Goal: Obtain resource: Download file/media

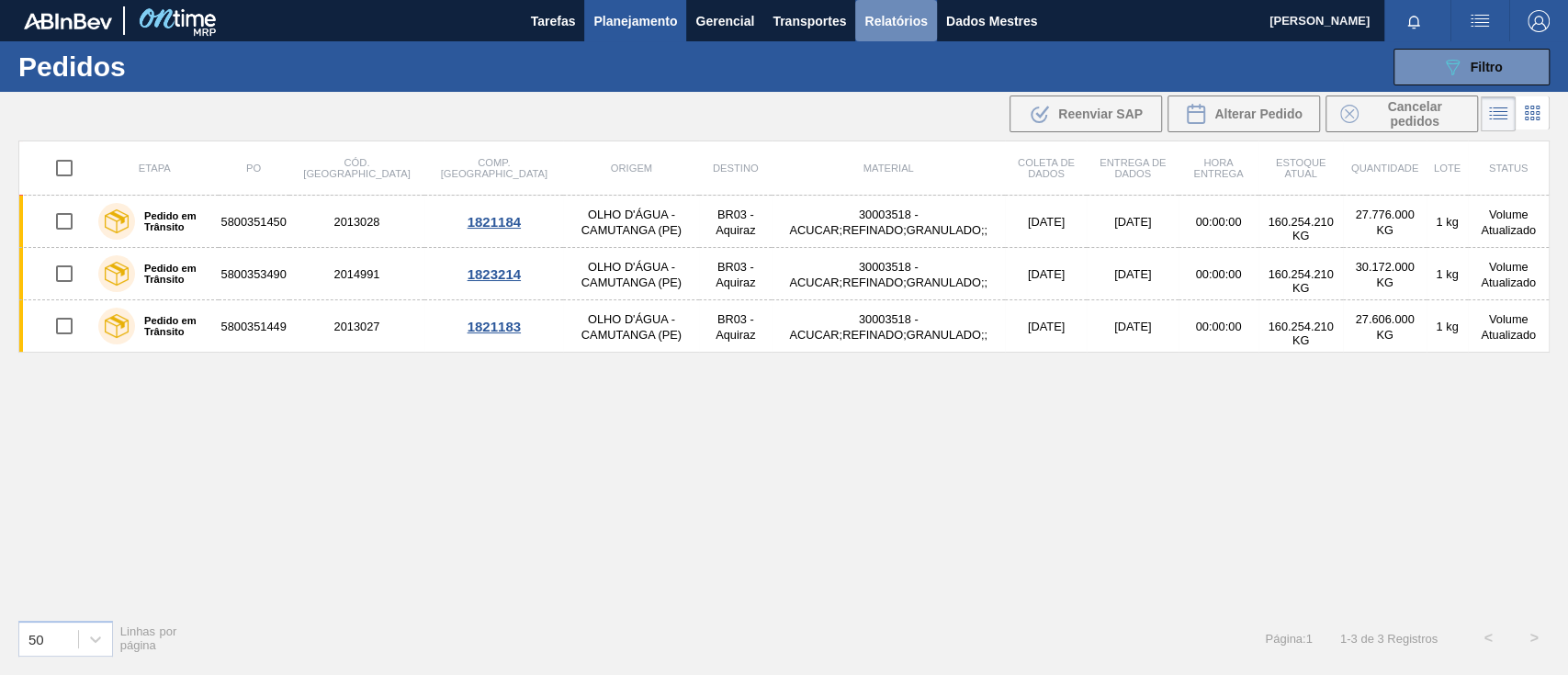
click at [901, 19] on font "Relatórios" at bounding box center [895, 21] width 62 height 15
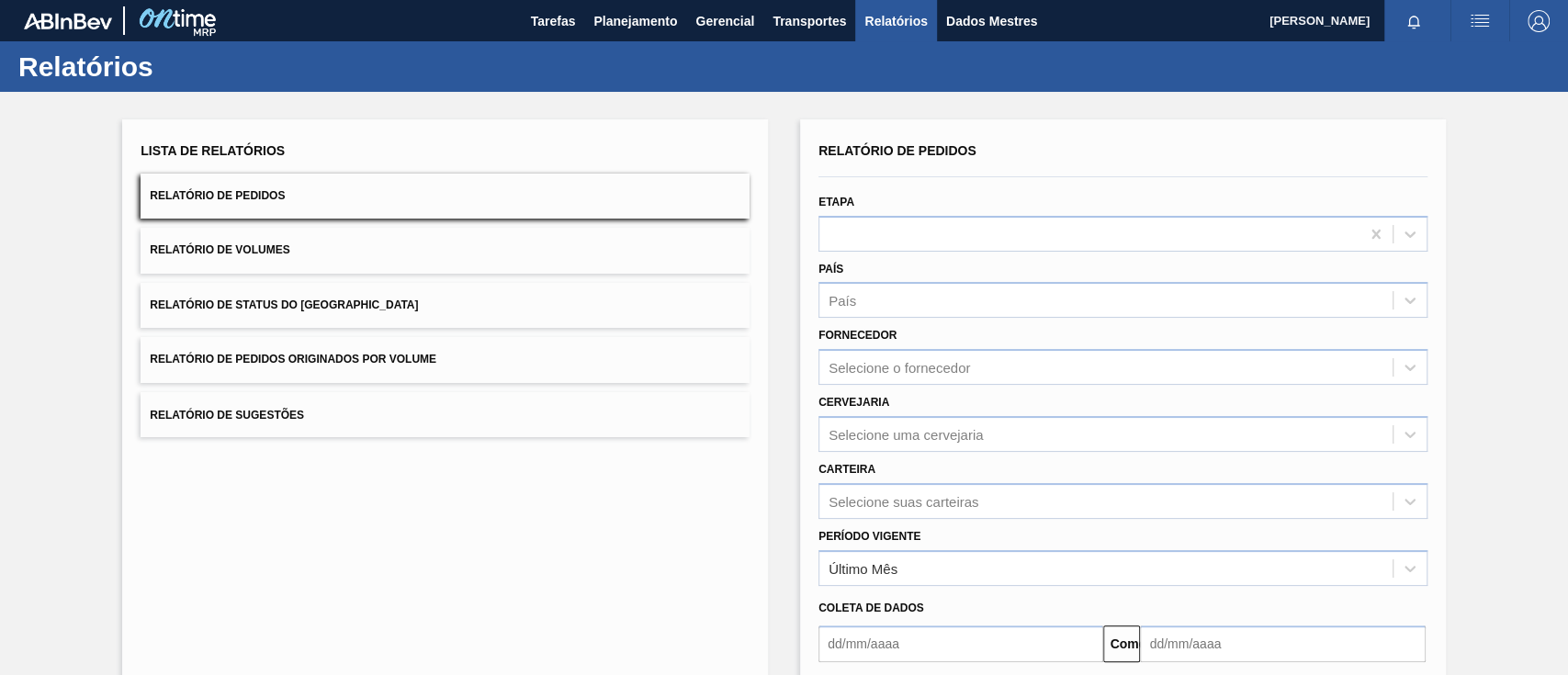
click at [405, 350] on button "Relatório de Pedidos Originados por Volume" at bounding box center [444, 359] width 609 height 45
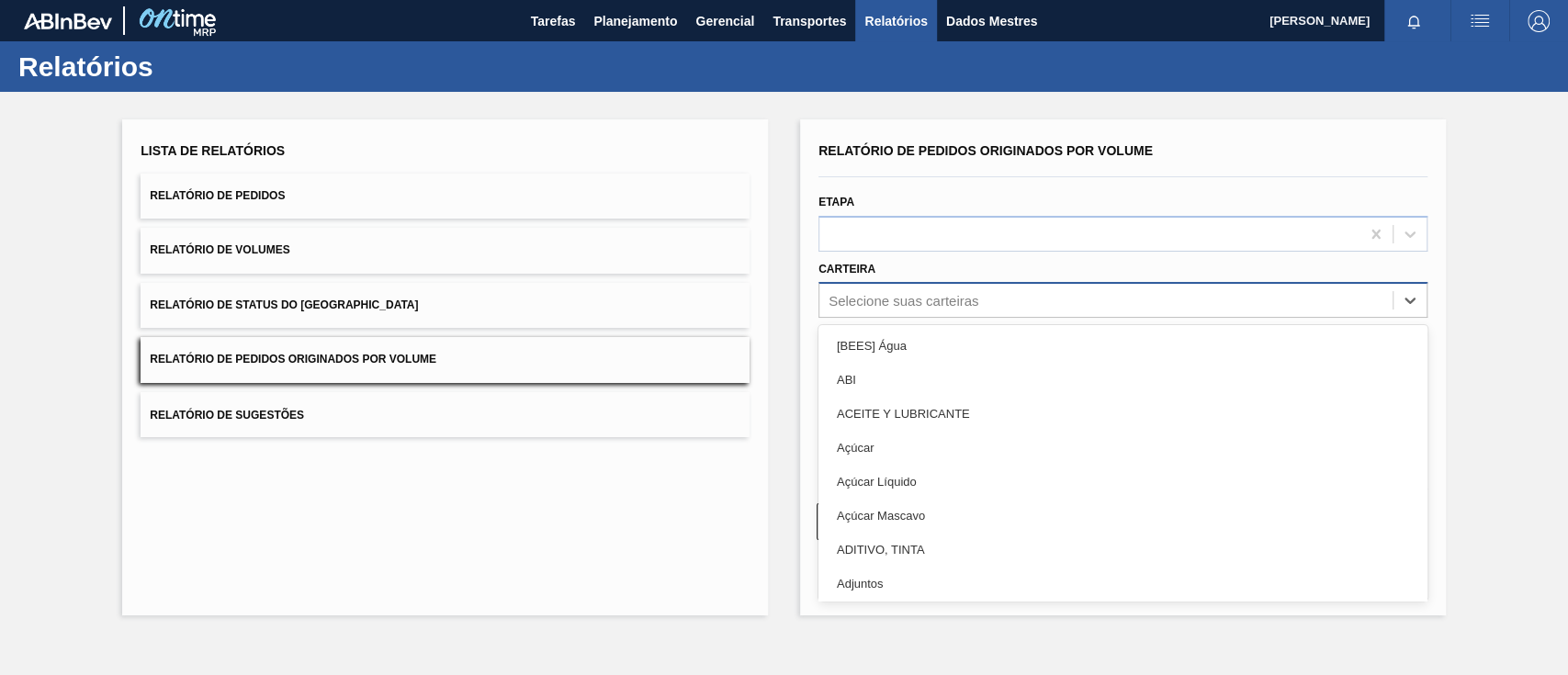
click at [941, 295] on font "Selecione suas carteiras" at bounding box center [903, 301] width 149 height 16
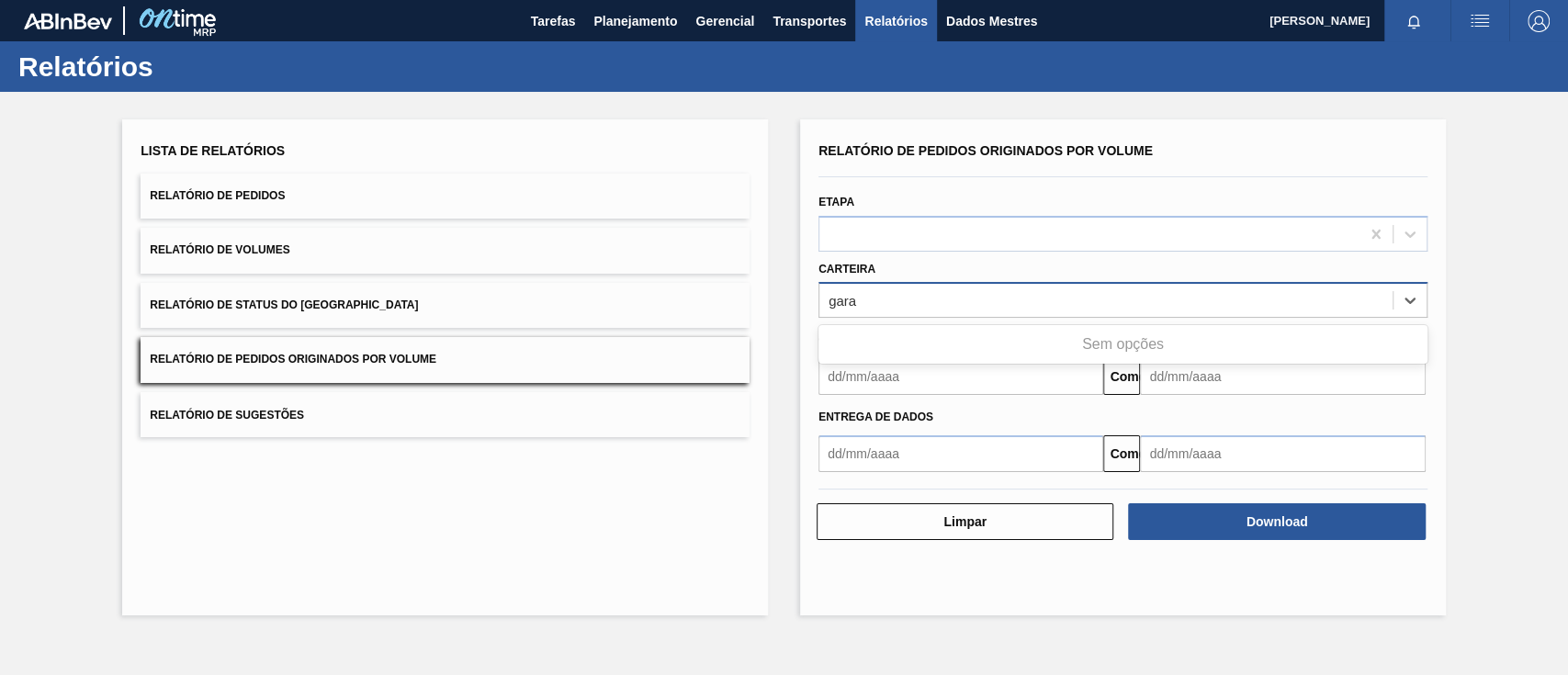
type input "gar"
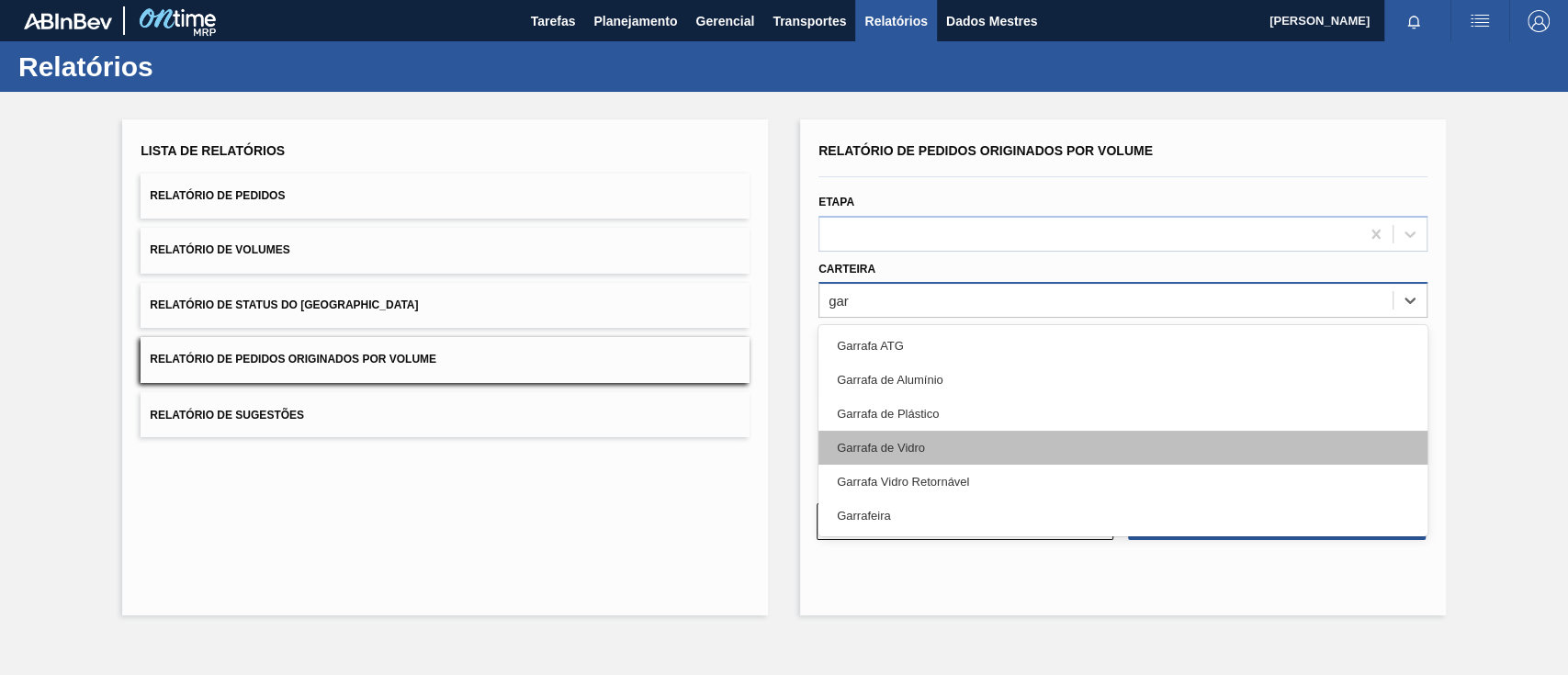
click at [911, 449] on font "Garrafa de Vidro" at bounding box center [881, 448] width 88 height 14
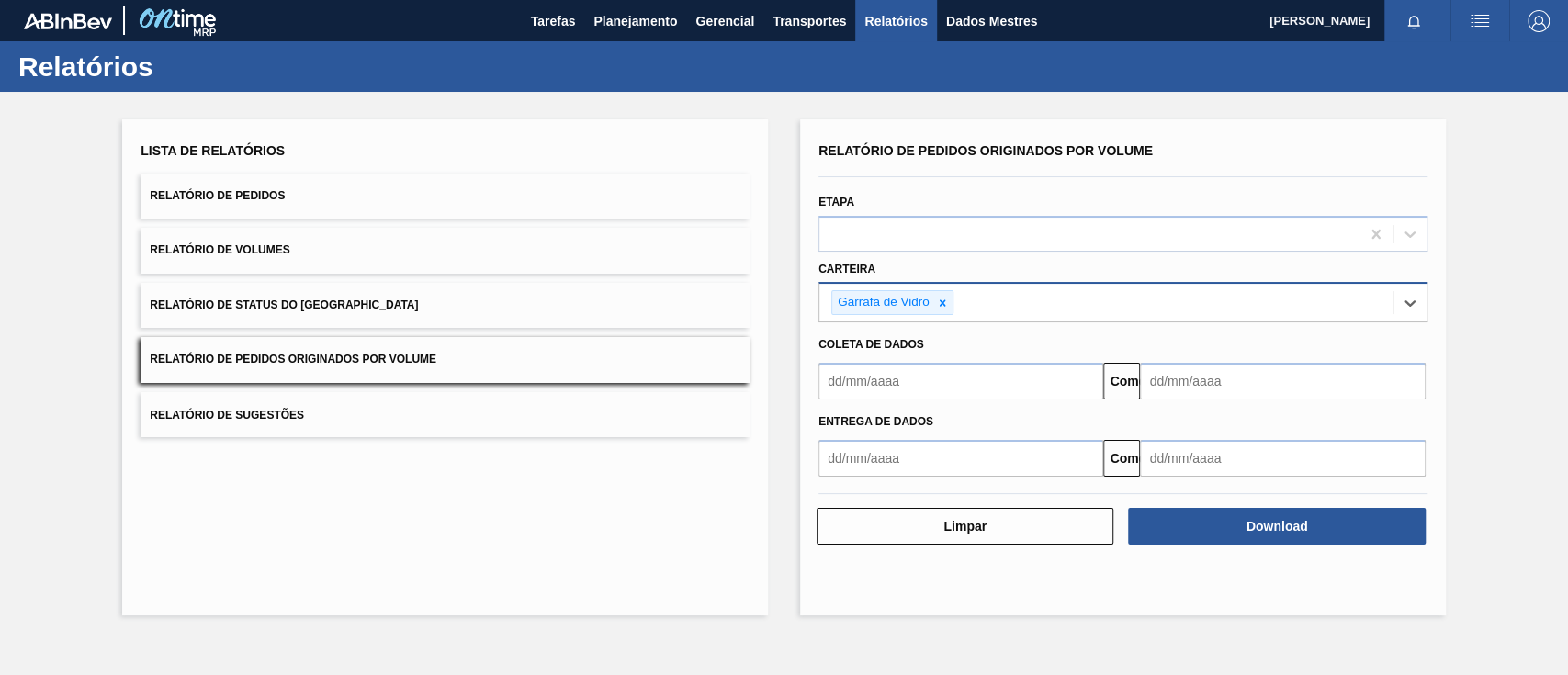
click at [907, 396] on input "text" at bounding box center [961, 381] width 285 height 37
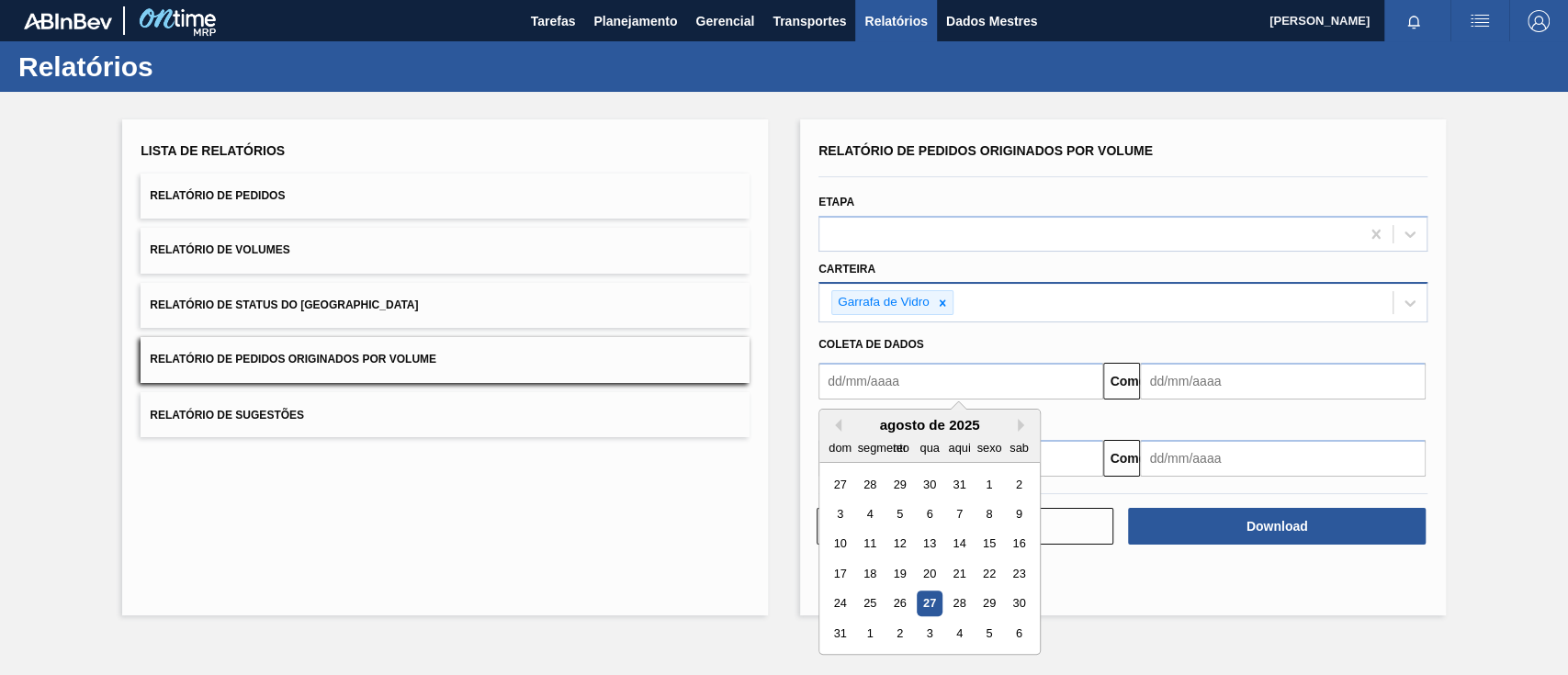
click at [928, 505] on font "27" at bounding box center [930, 604] width 13 height 14
type input "27/08/2025"
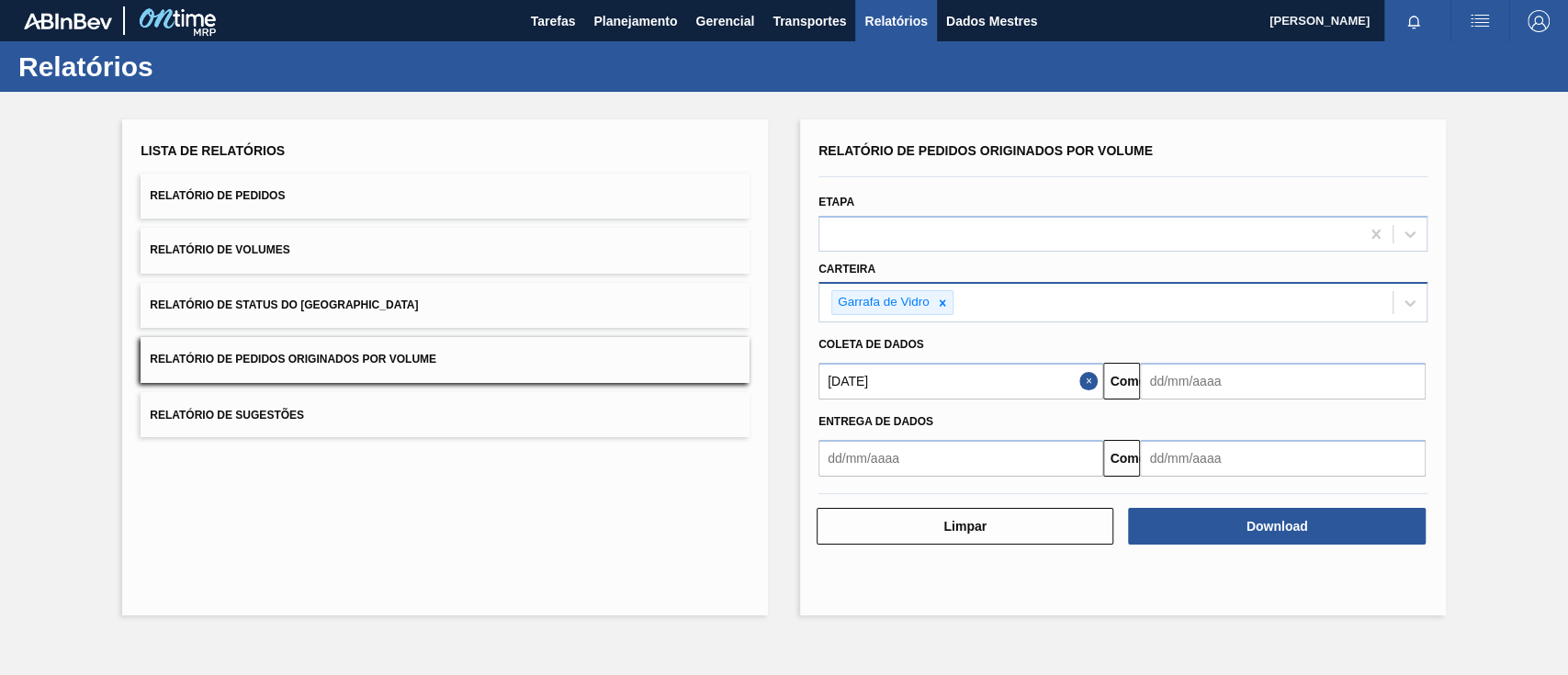
click at [1175, 391] on input "text" at bounding box center [1283, 381] width 285 height 37
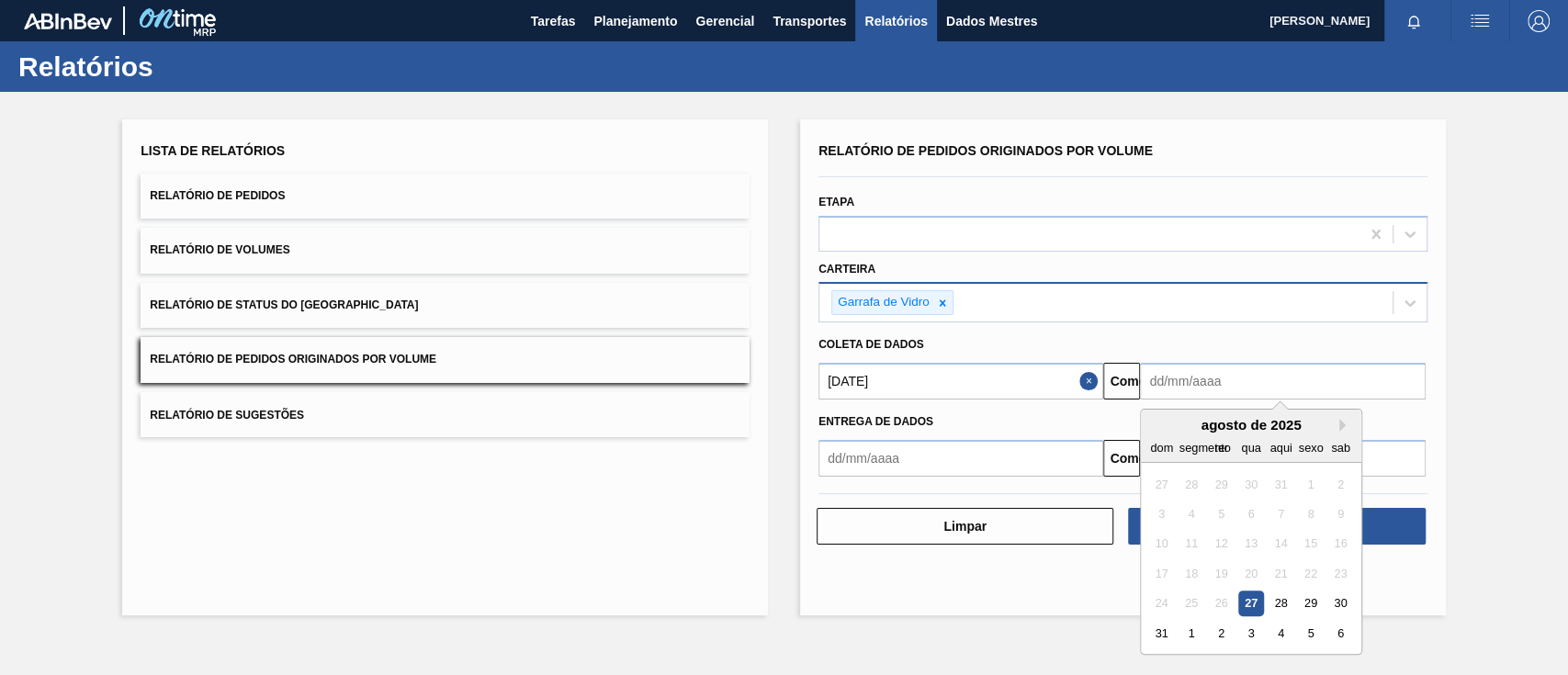
click at [1175, 505] on font "27" at bounding box center [1251, 604] width 13 height 14
type input "27/08/2025"
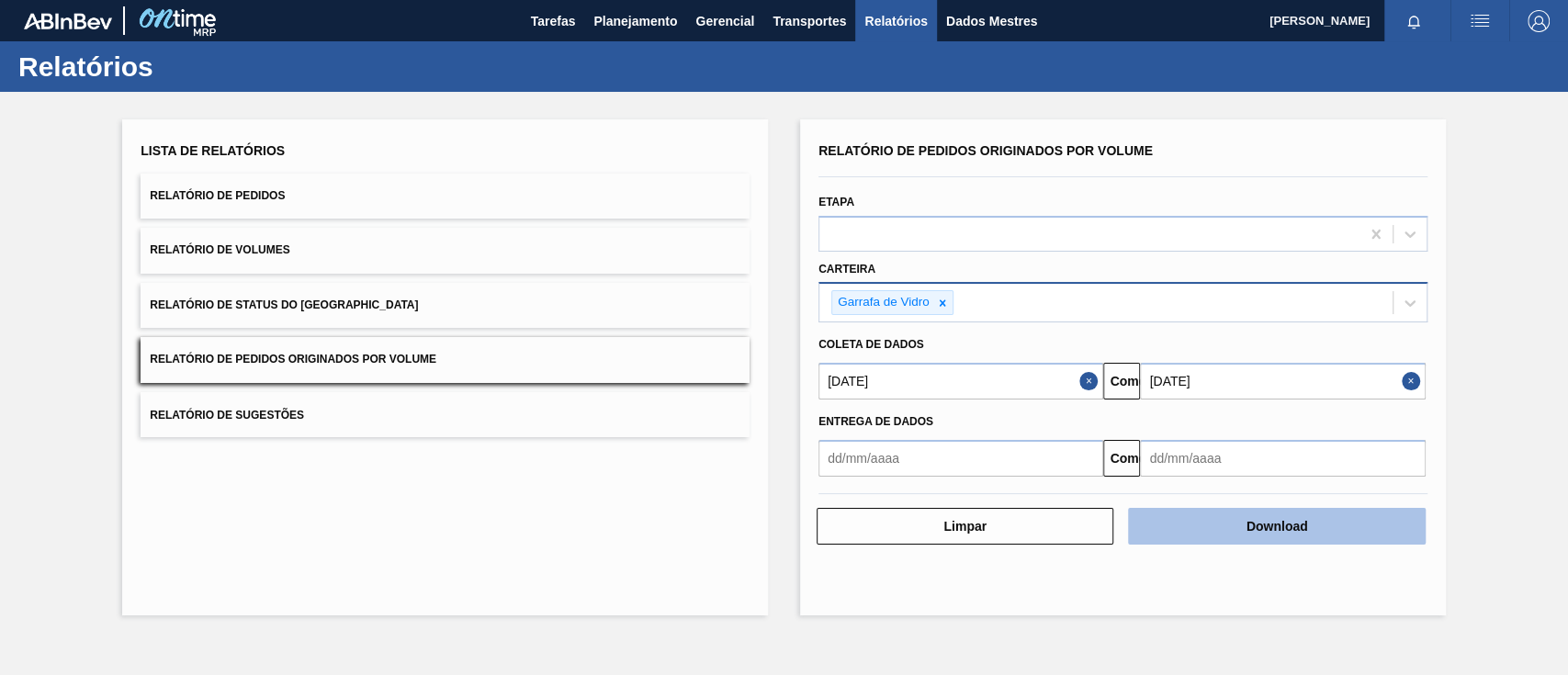
click at [1175, 505] on font "Download" at bounding box center [1277, 526] width 61 height 15
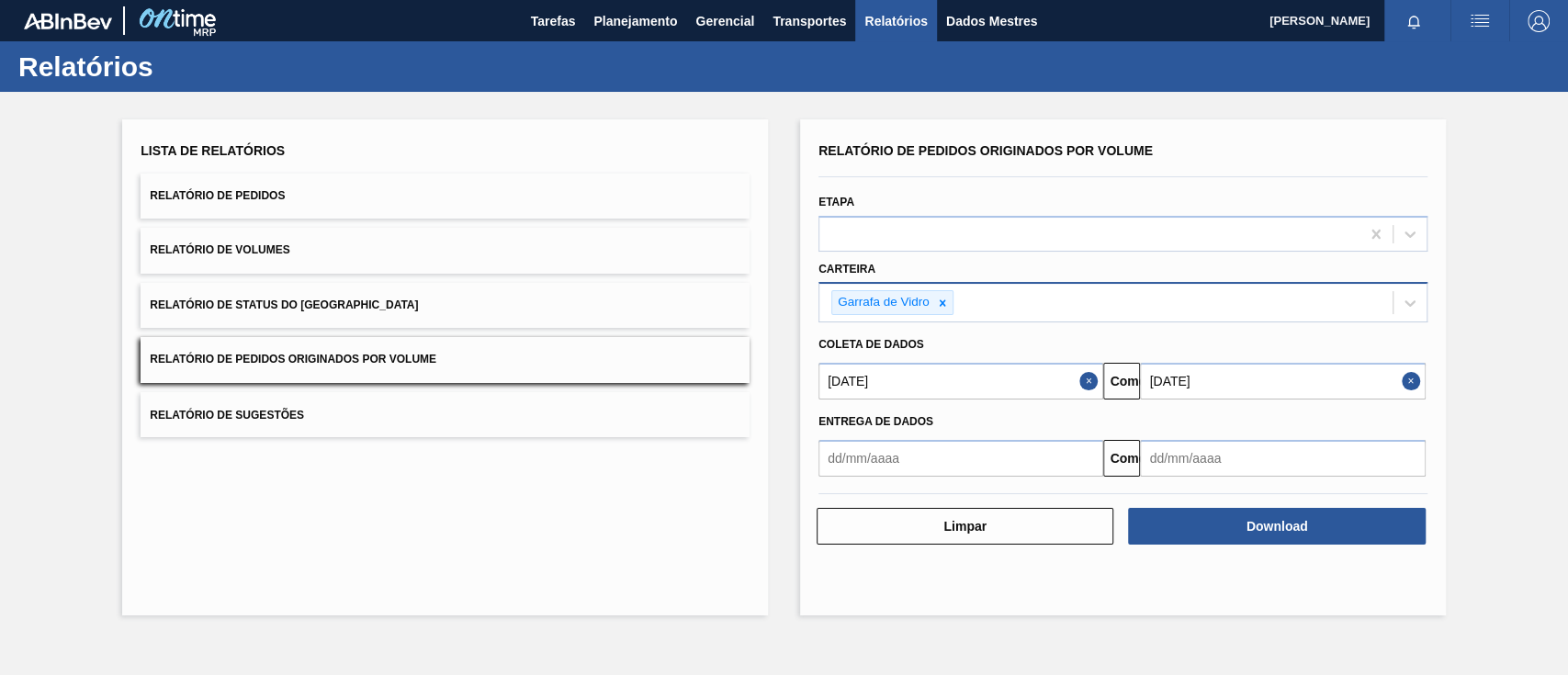
click at [940, 381] on input "27/08/2025" at bounding box center [961, 381] width 285 height 37
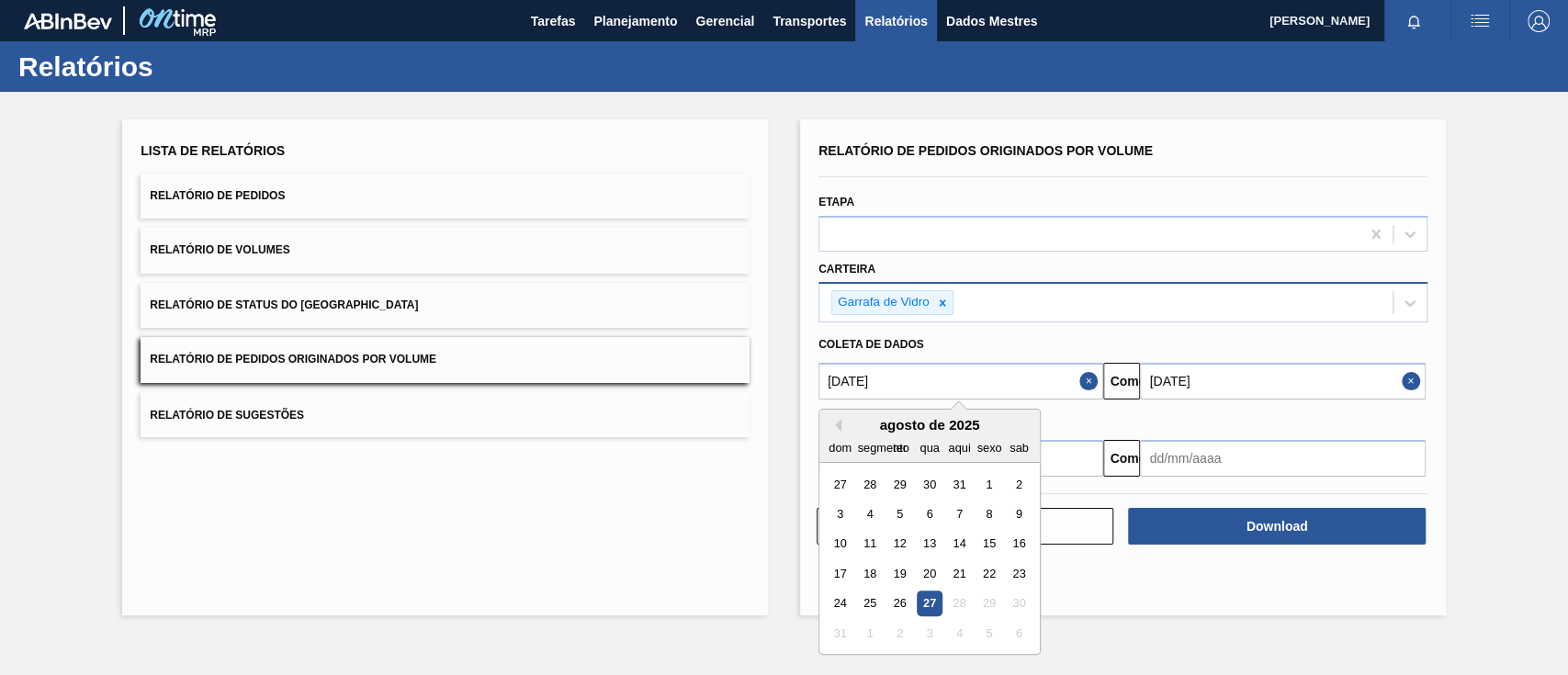
click at [951, 388] on input "27/08/2025" at bounding box center [961, 381] width 285 height 37
drag, startPoint x: 949, startPoint y: 376, endPoint x: 723, endPoint y: 417, distance: 229.7
click at [723, 417] on div "Lista de Relatórios Relatório de Pedidos Relatório de Volumes Relatório de Stat…" at bounding box center [784, 365] width 1568 height 546
click at [841, 423] on div "outubro de 2001" at bounding box center [930, 425] width 221 height 16
click at [838, 429] on button "[PERSON_NAME]" at bounding box center [834, 425] width 13 height 13
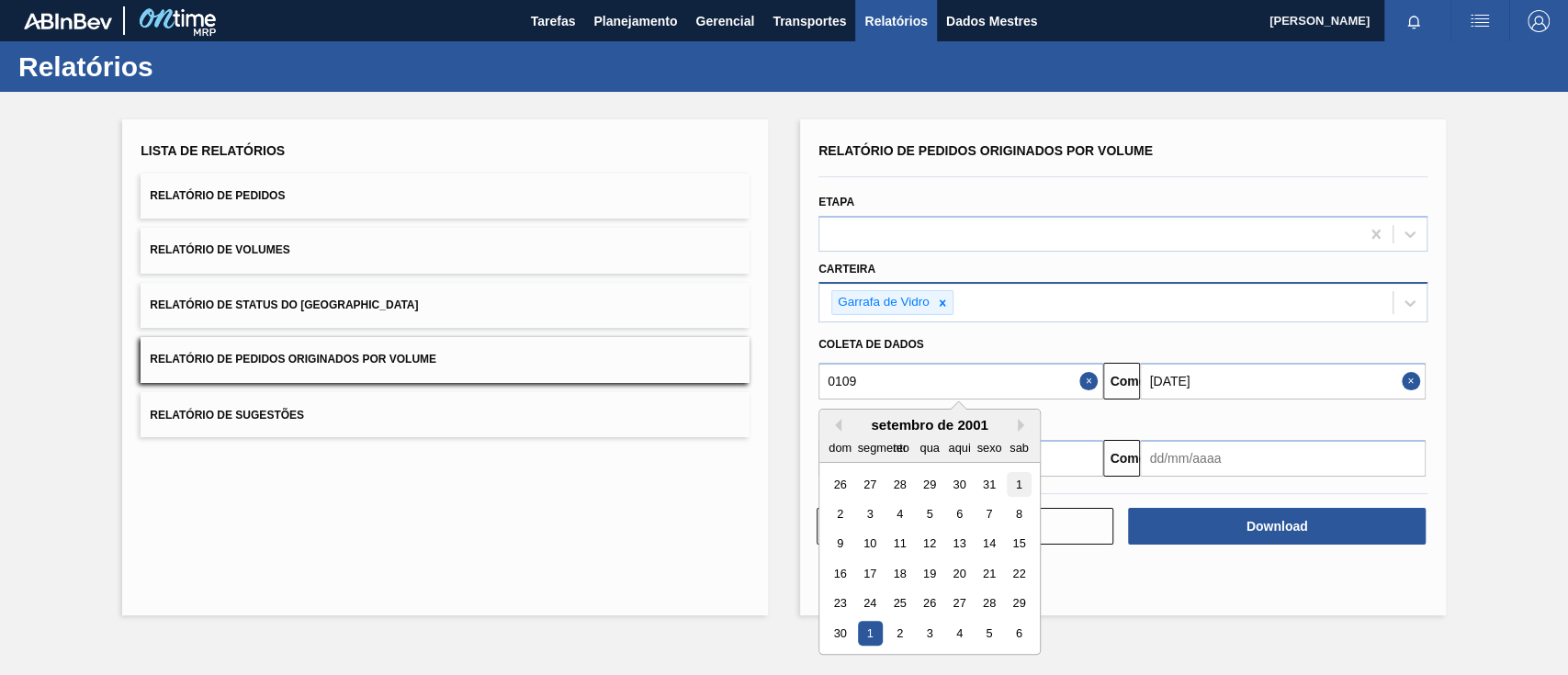
click at [1017, 489] on div "1" at bounding box center [1019, 484] width 25 height 25
type input "01/09/2001"
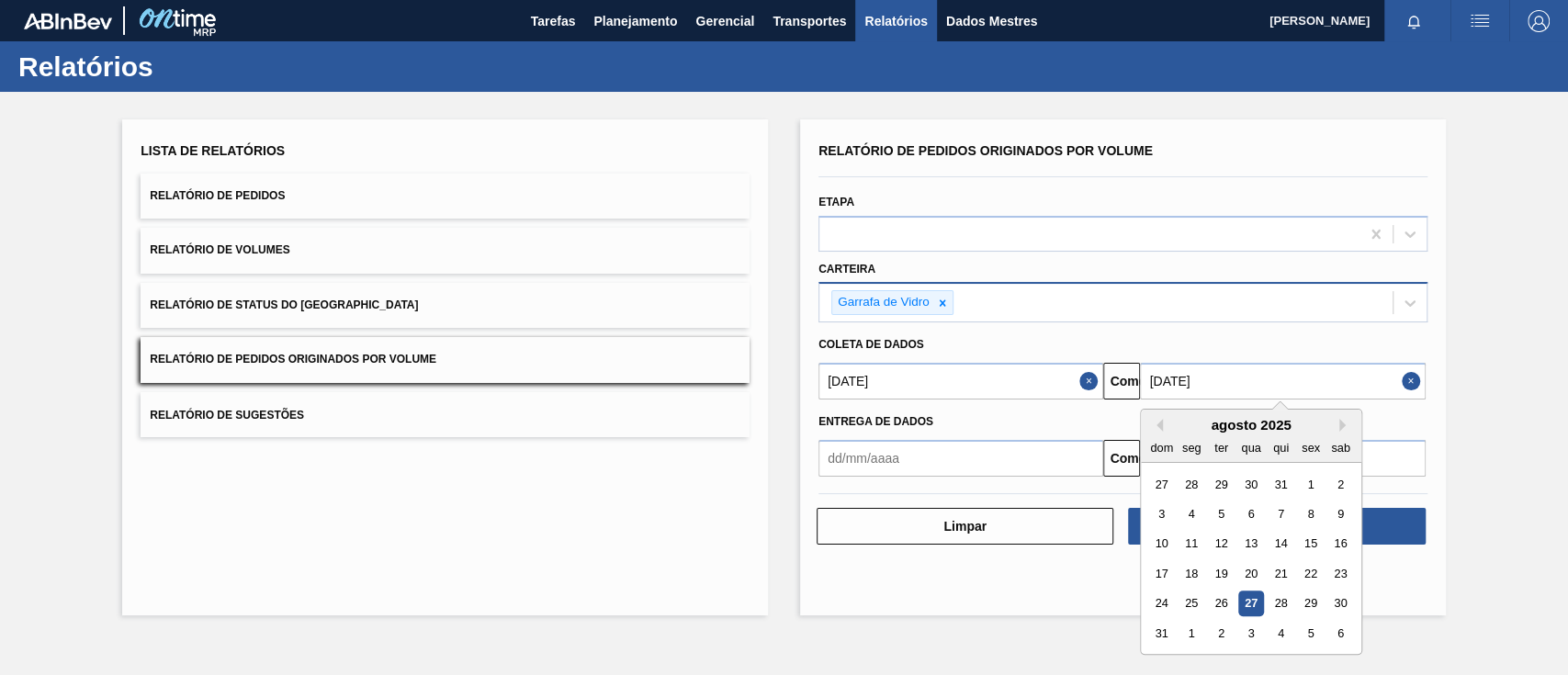
click at [1175, 384] on input "27/08/2025" at bounding box center [1283, 381] width 285 height 37
click at [1175, 429] on button "Next Month" at bounding box center [1345, 425] width 13 height 13
click at [1175, 505] on div "1" at bounding box center [1251, 604] width 25 height 25
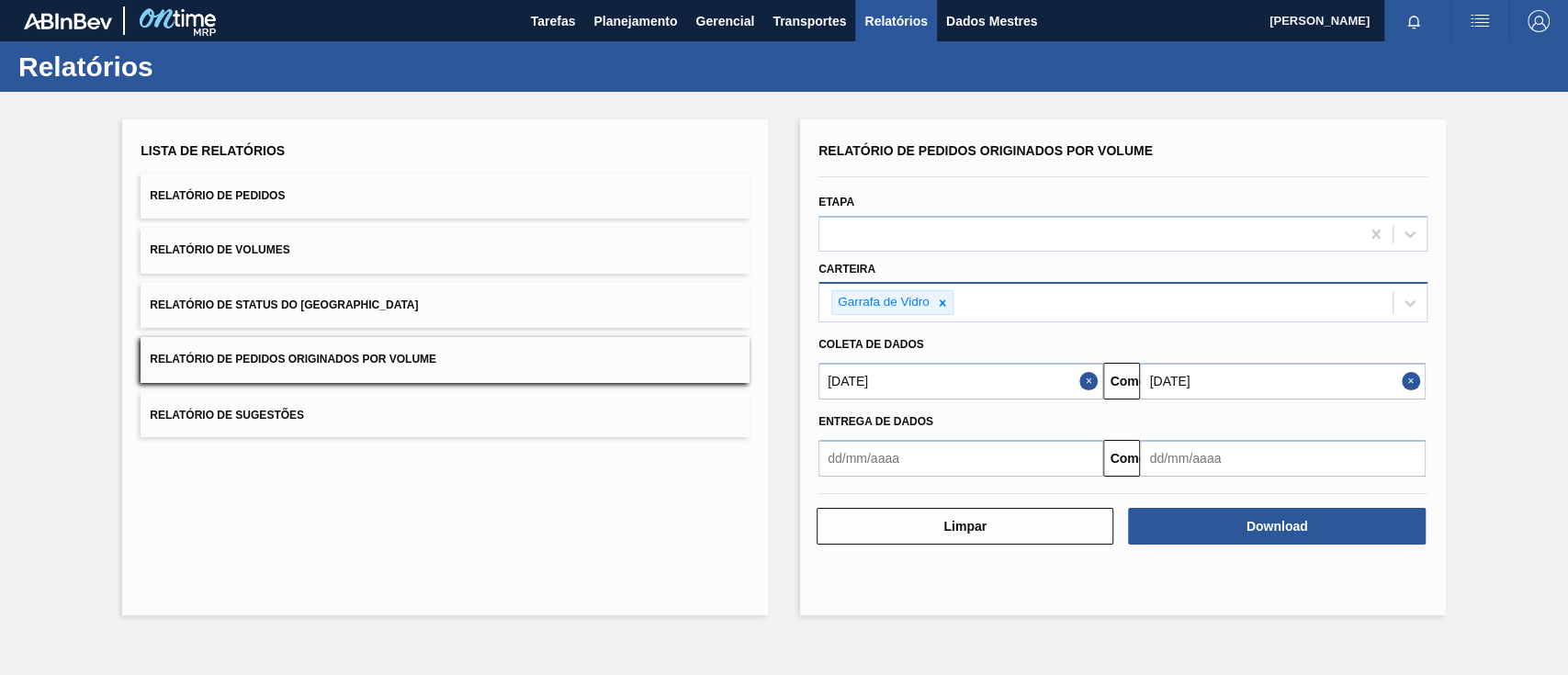
click at [1175, 375] on input "01/10/2025" at bounding box center [1283, 381] width 285 height 37
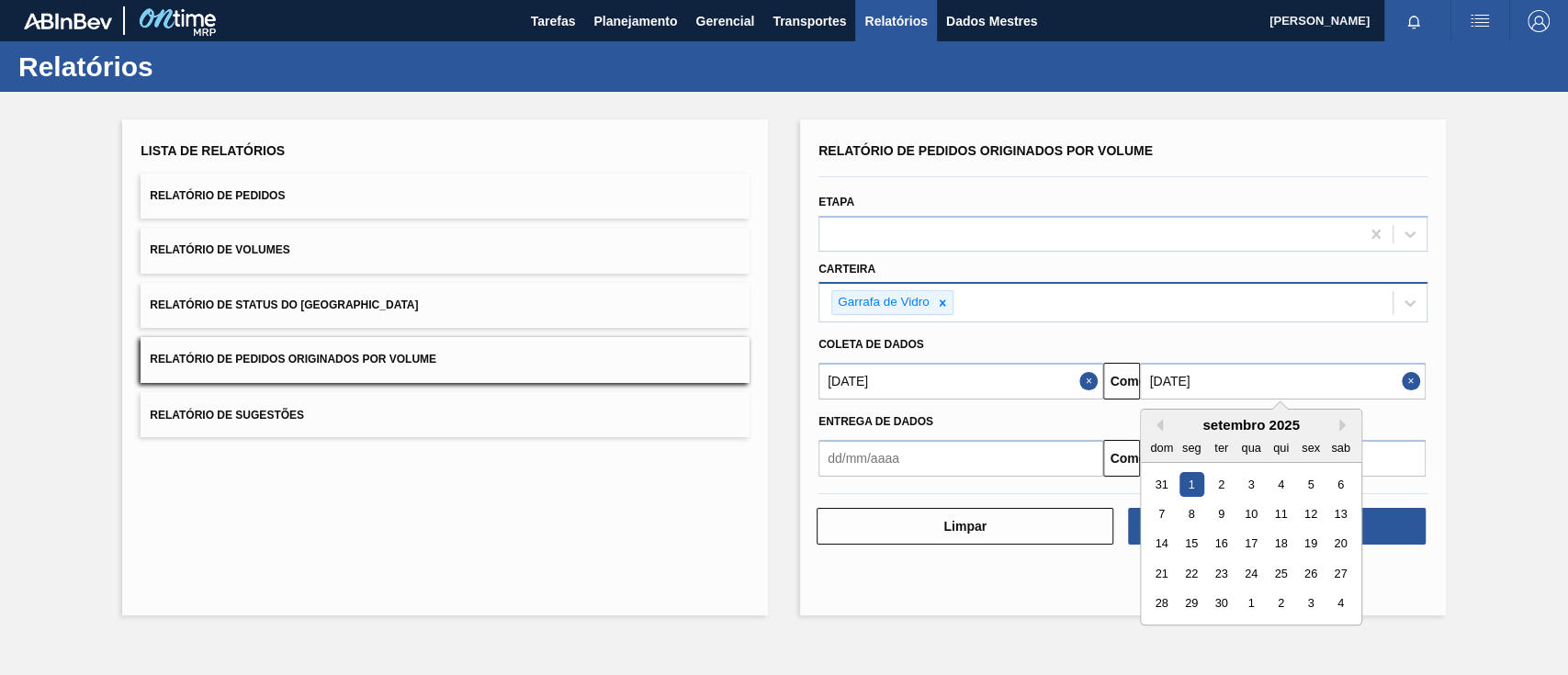
type input "[DATE]"
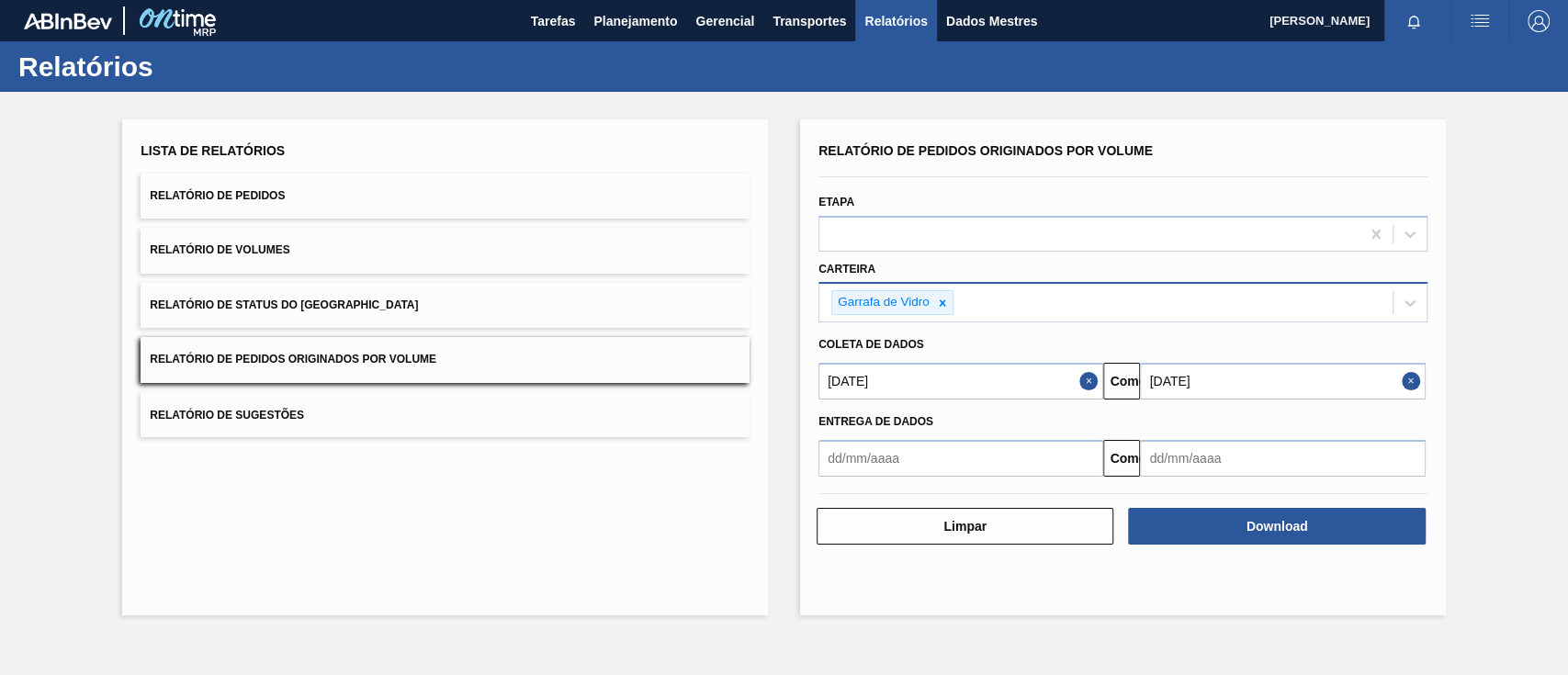
click at [699, 505] on div "Lista de Relatórios Relatório de Pedidos Relatório de Volumes Relatório de Stat…" at bounding box center [444, 367] width 645 height 496
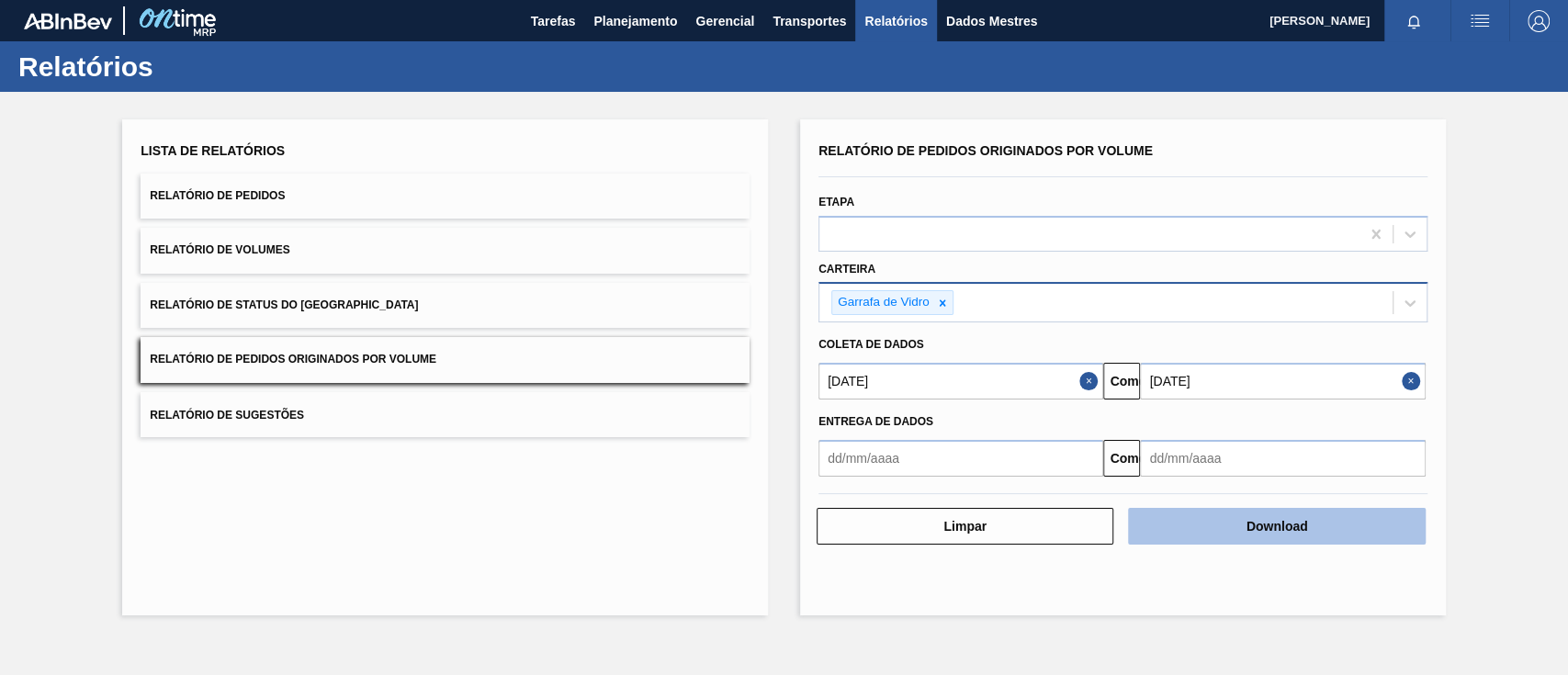
click at [1175, 505] on font "Download" at bounding box center [1277, 526] width 61 height 15
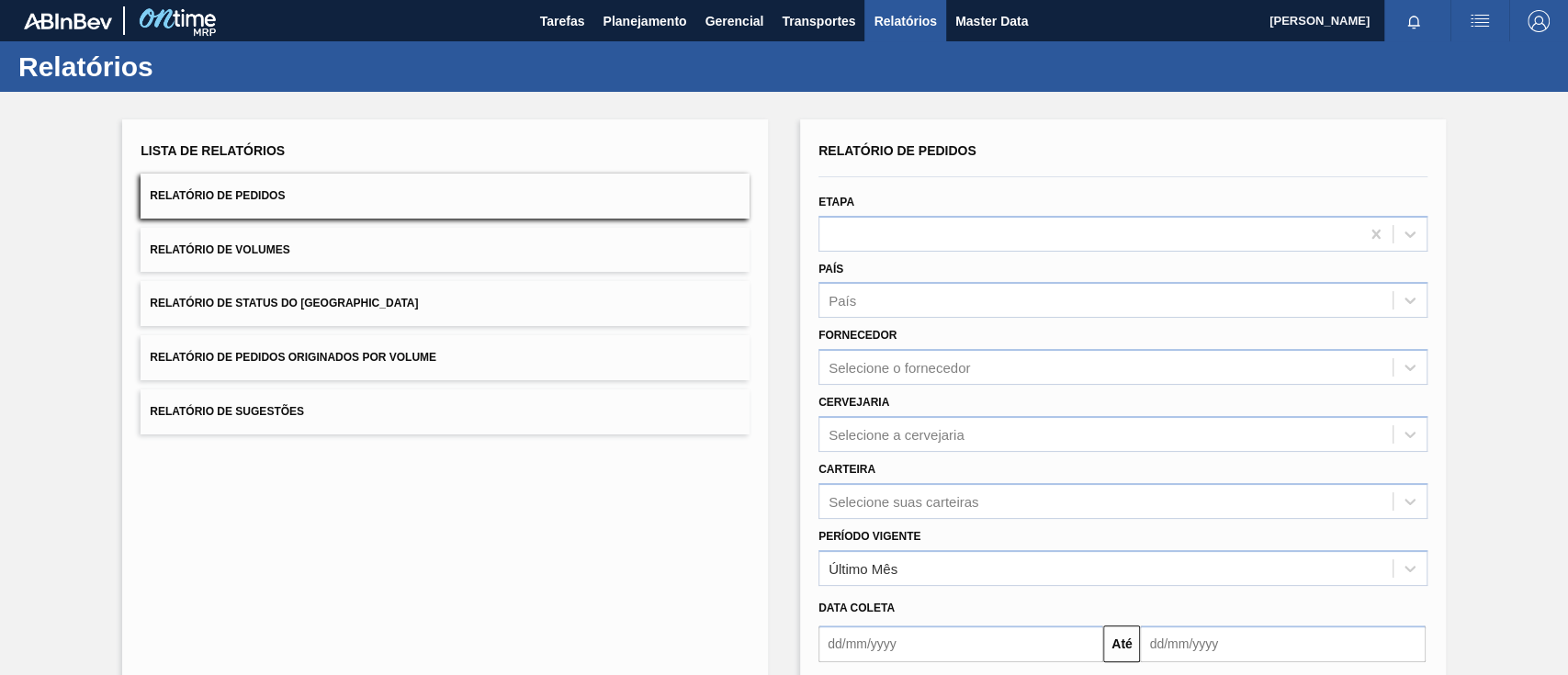
click at [344, 356] on span "Relatório de Pedidos Originados por Volume" at bounding box center [293, 357] width 287 height 13
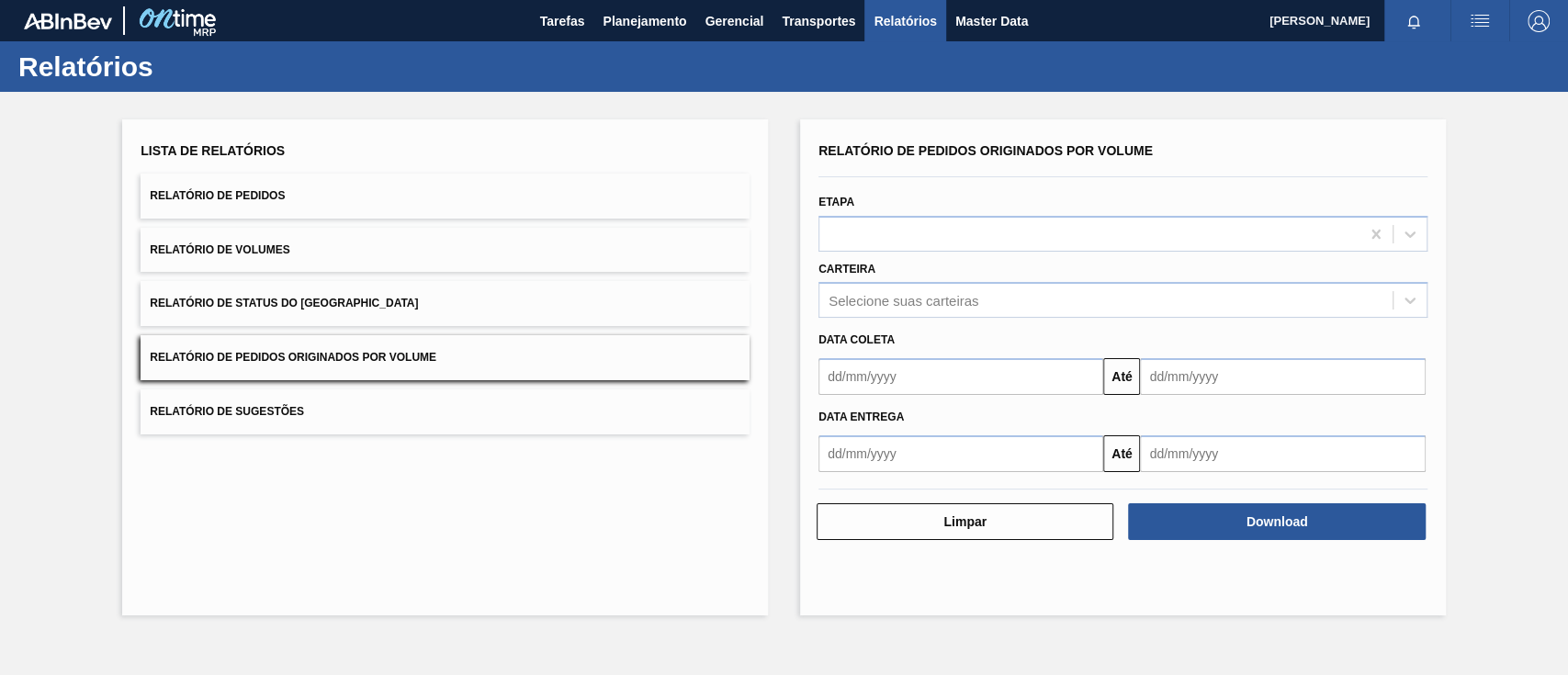
click at [844, 390] on input "text" at bounding box center [961, 376] width 285 height 37
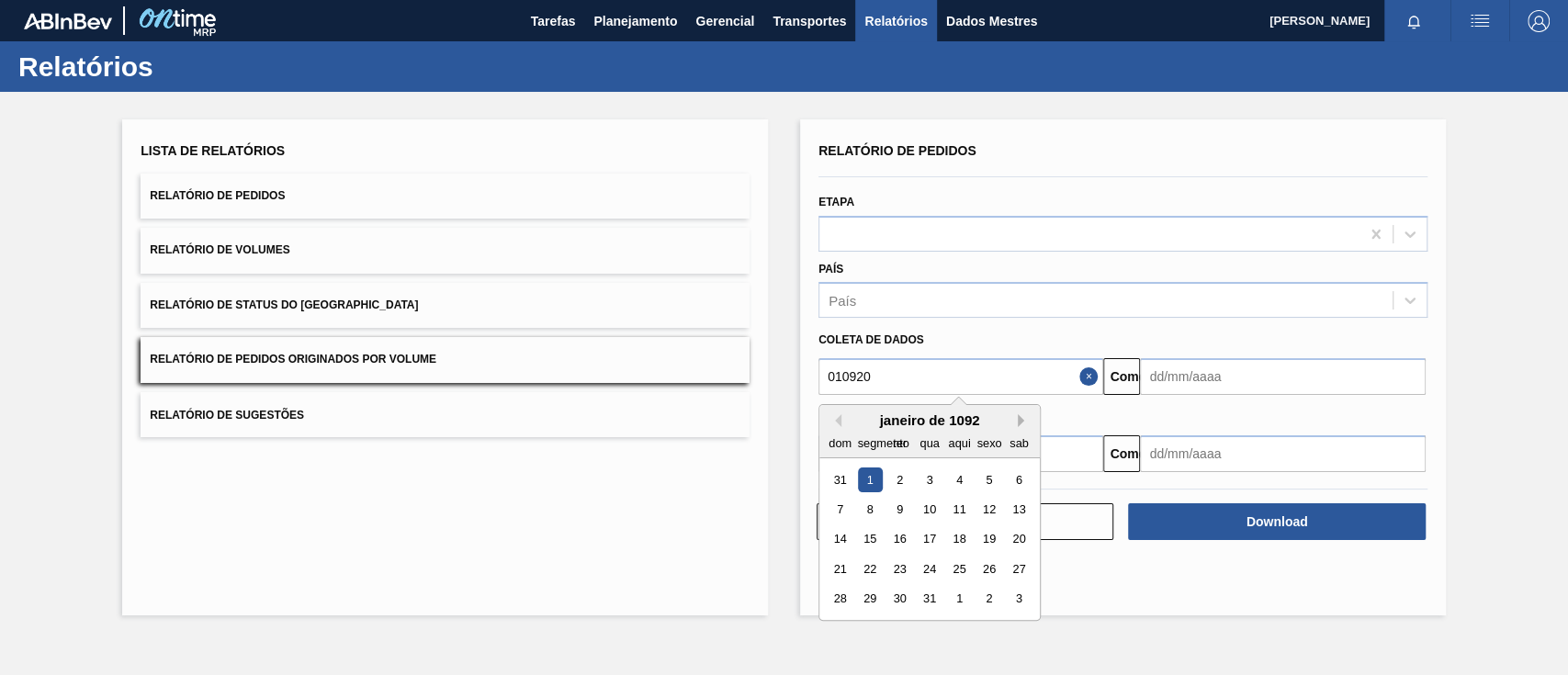
type input "010920"
click at [1024, 421] on button "Próximo mês" at bounding box center [1024, 421] width 13 height 13
click at [1024, 423] on button "Próximo mês" at bounding box center [1024, 421] width 13 height 13
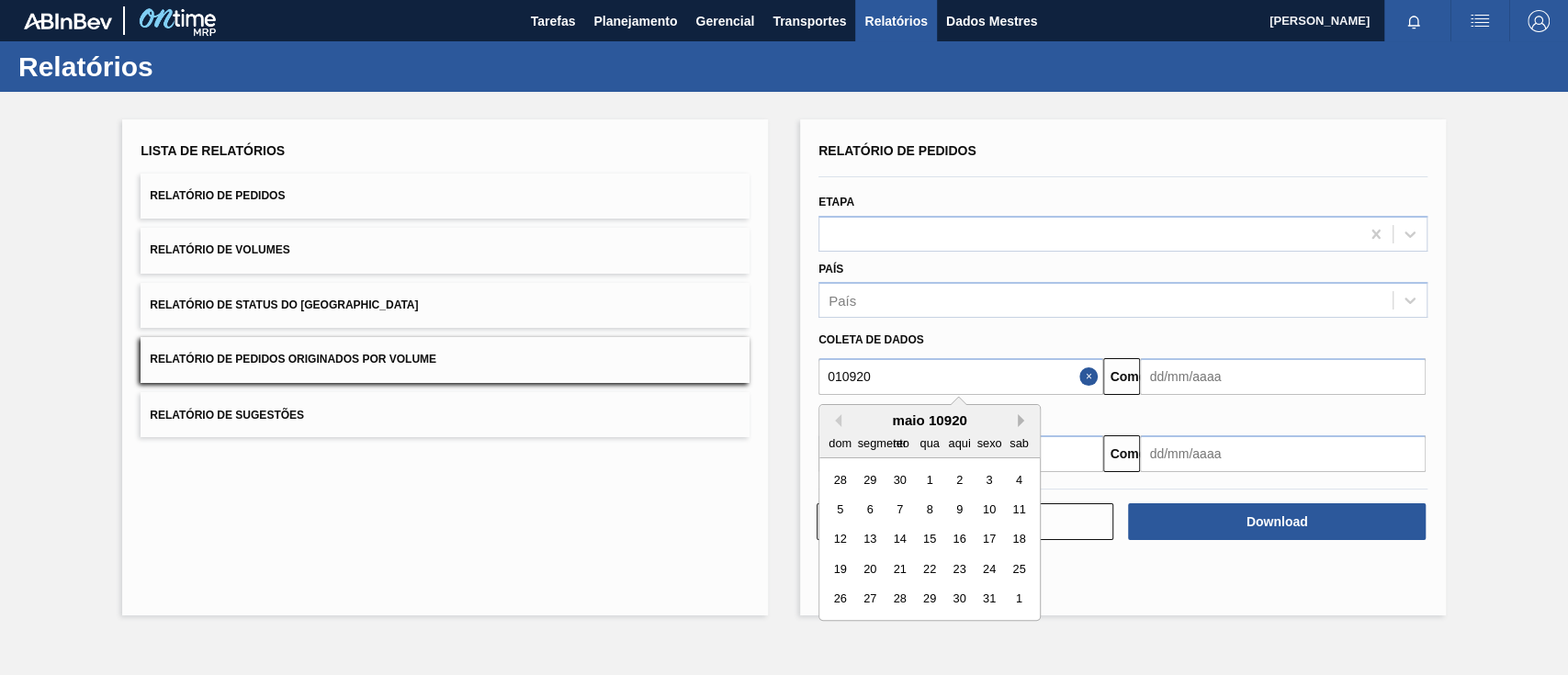
click at [1023, 423] on button "Próximo mês" at bounding box center [1024, 421] width 13 height 13
click at [987, 425] on div "setembro 10920" at bounding box center [930, 421] width 221 height 16
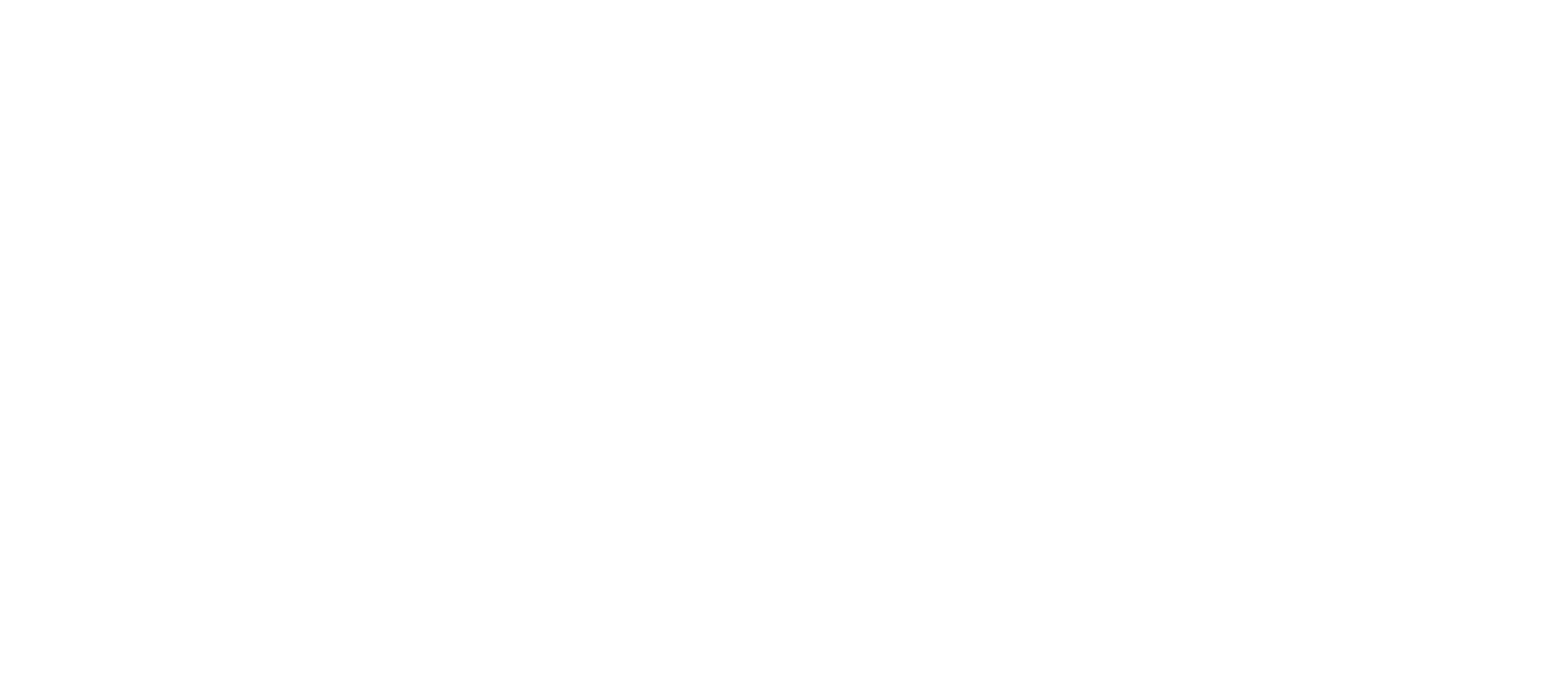
drag, startPoint x: 871, startPoint y: 371, endPoint x: 776, endPoint y: 374, distance: 95.0
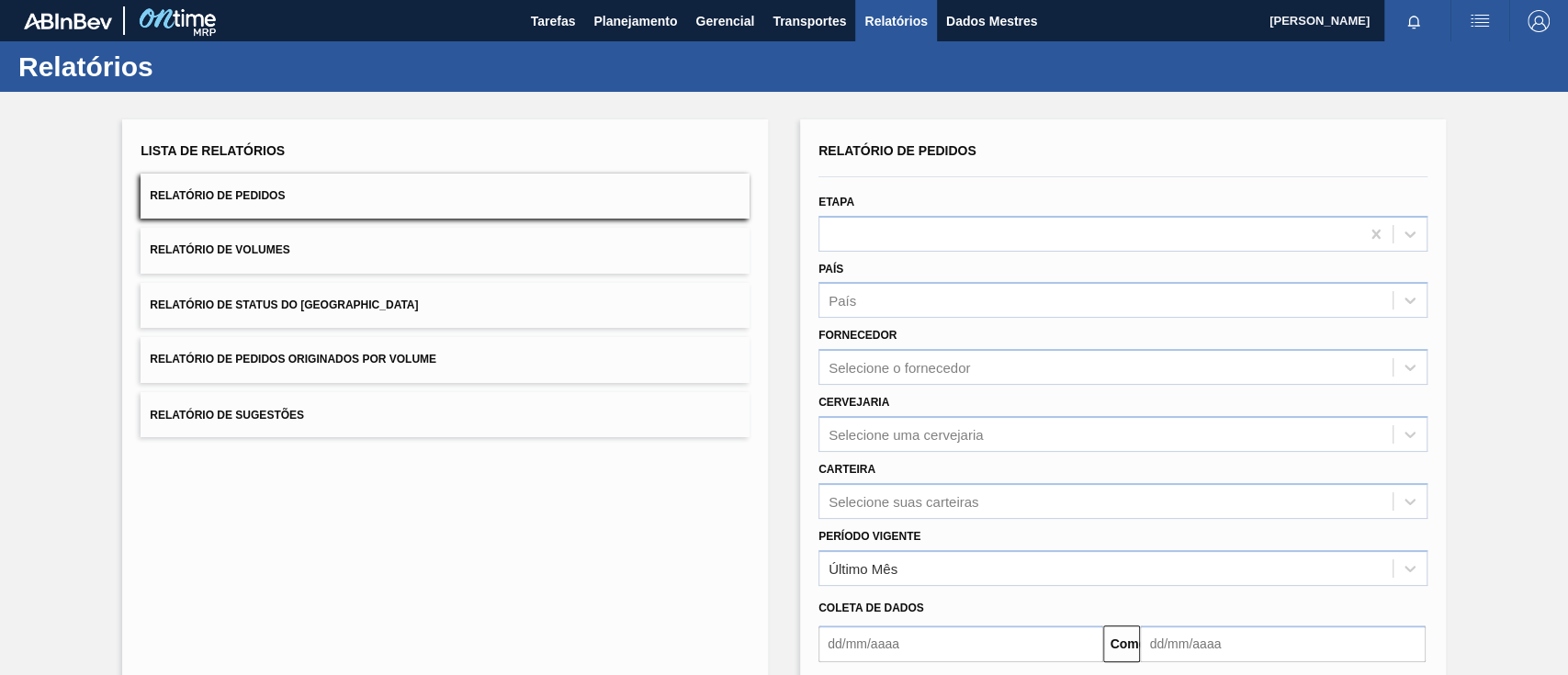
click at [397, 345] on button "Relatório de Pedidos Originados por Volume" at bounding box center [444, 359] width 609 height 45
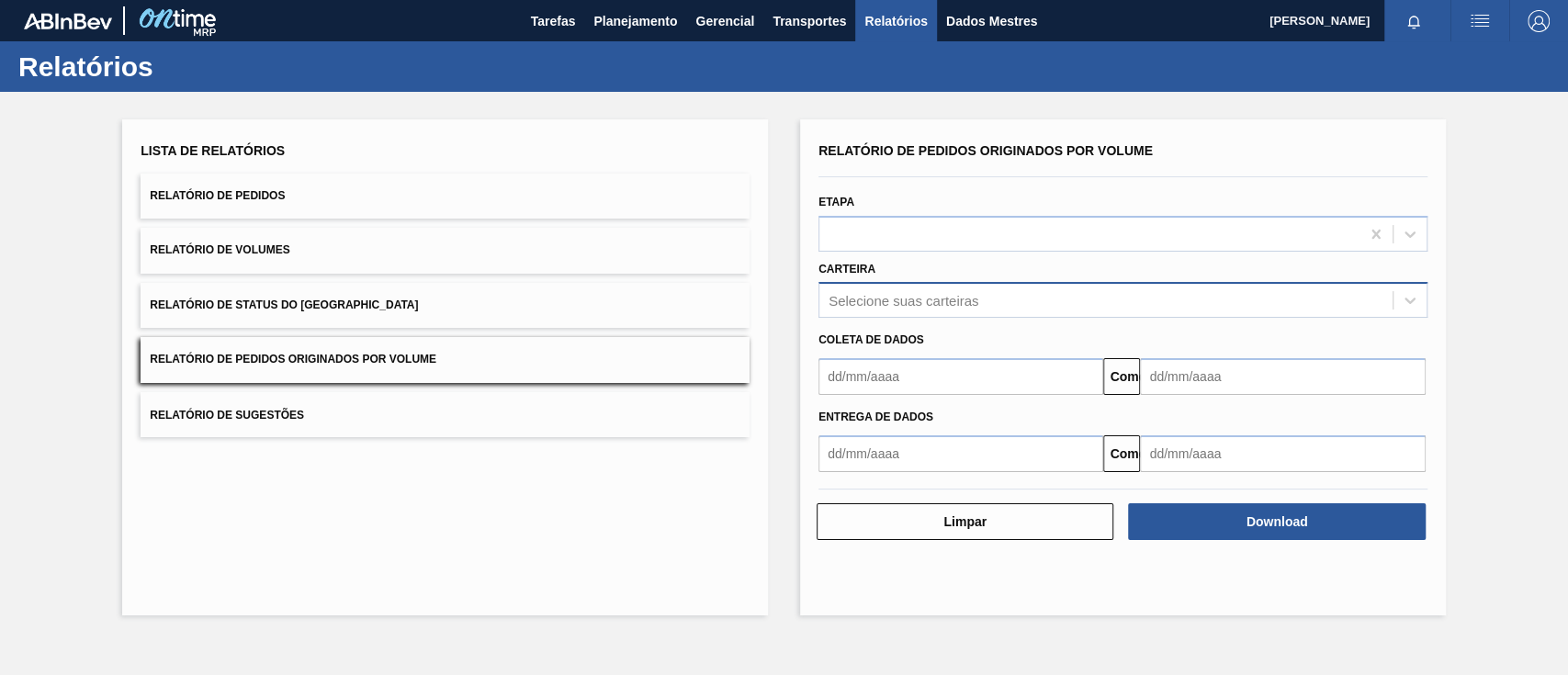
click at [884, 301] on font "Selecione suas carteiras" at bounding box center [903, 301] width 149 height 16
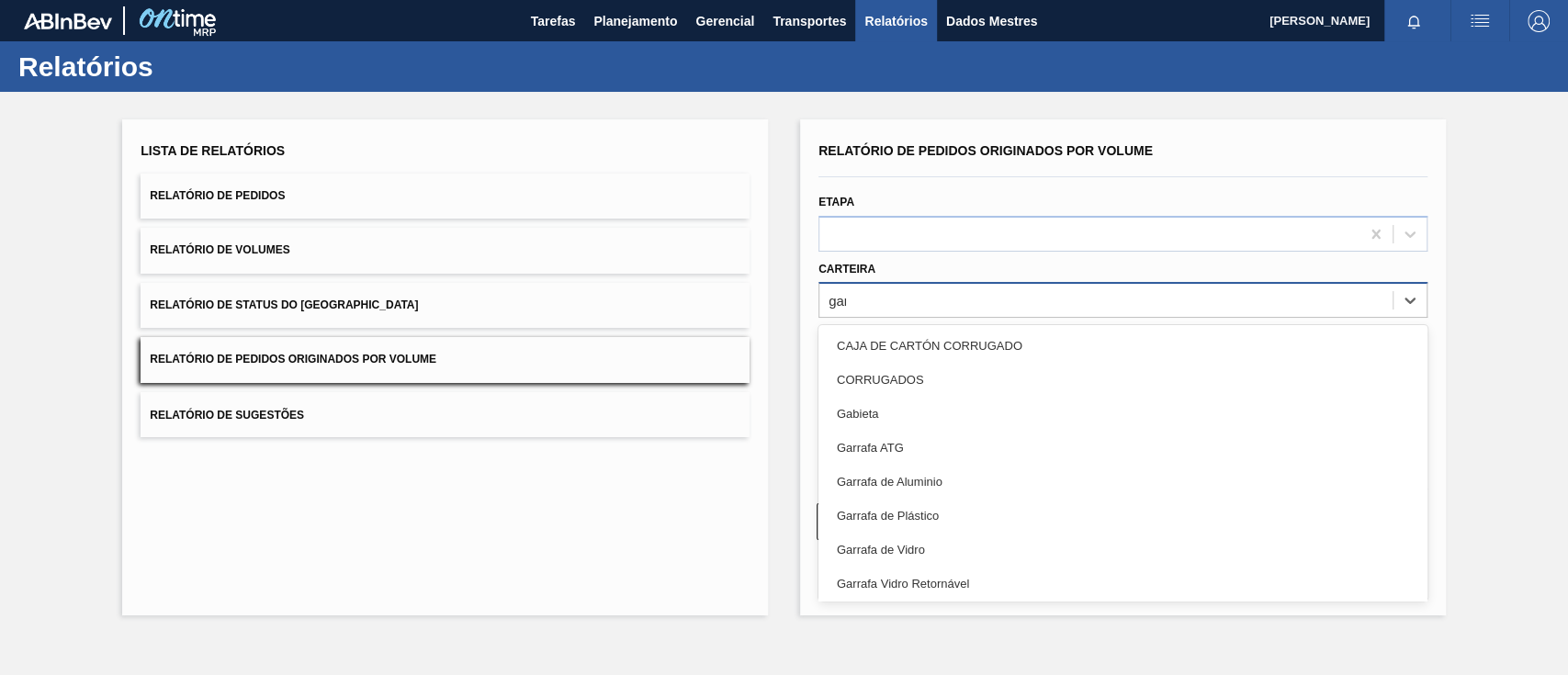
type input "ga"
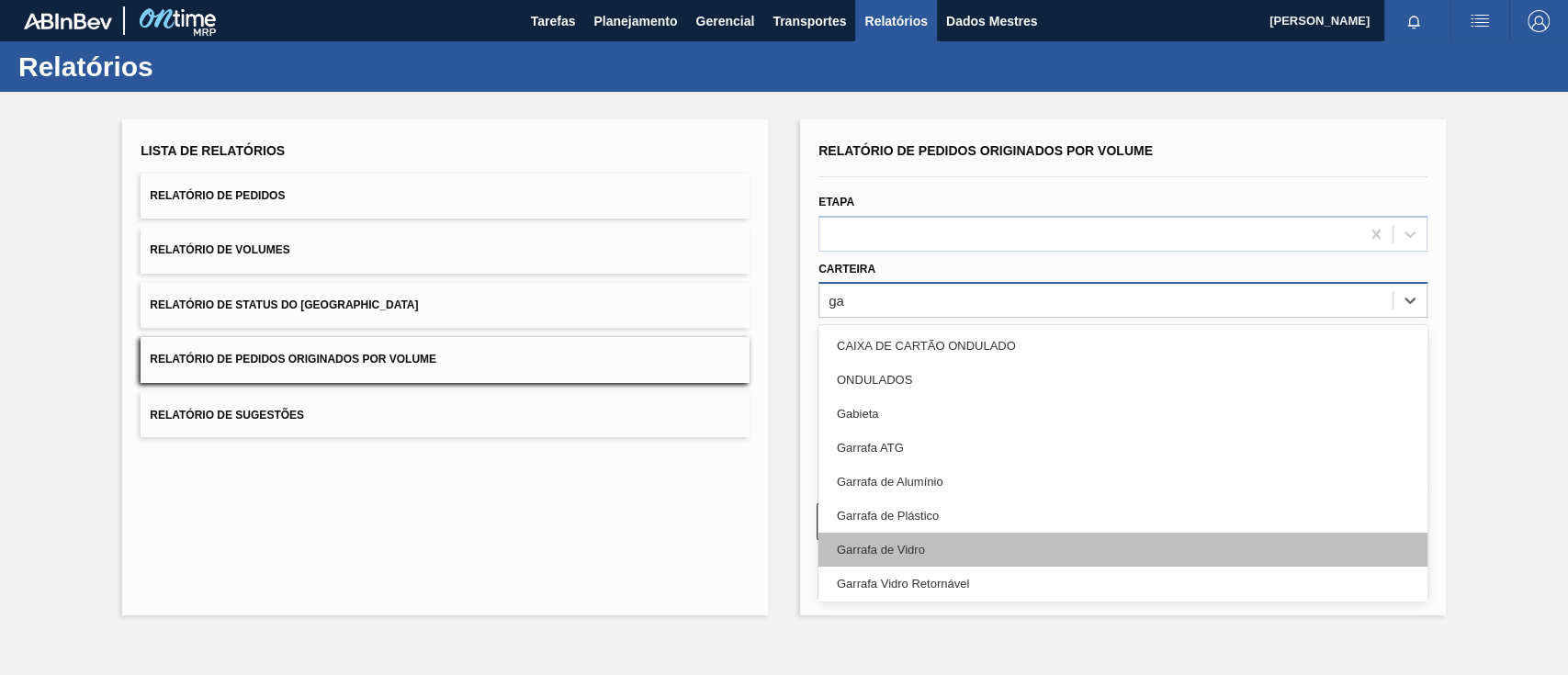
click at [908, 551] on font "Garrafa de Vidro" at bounding box center [881, 550] width 88 height 14
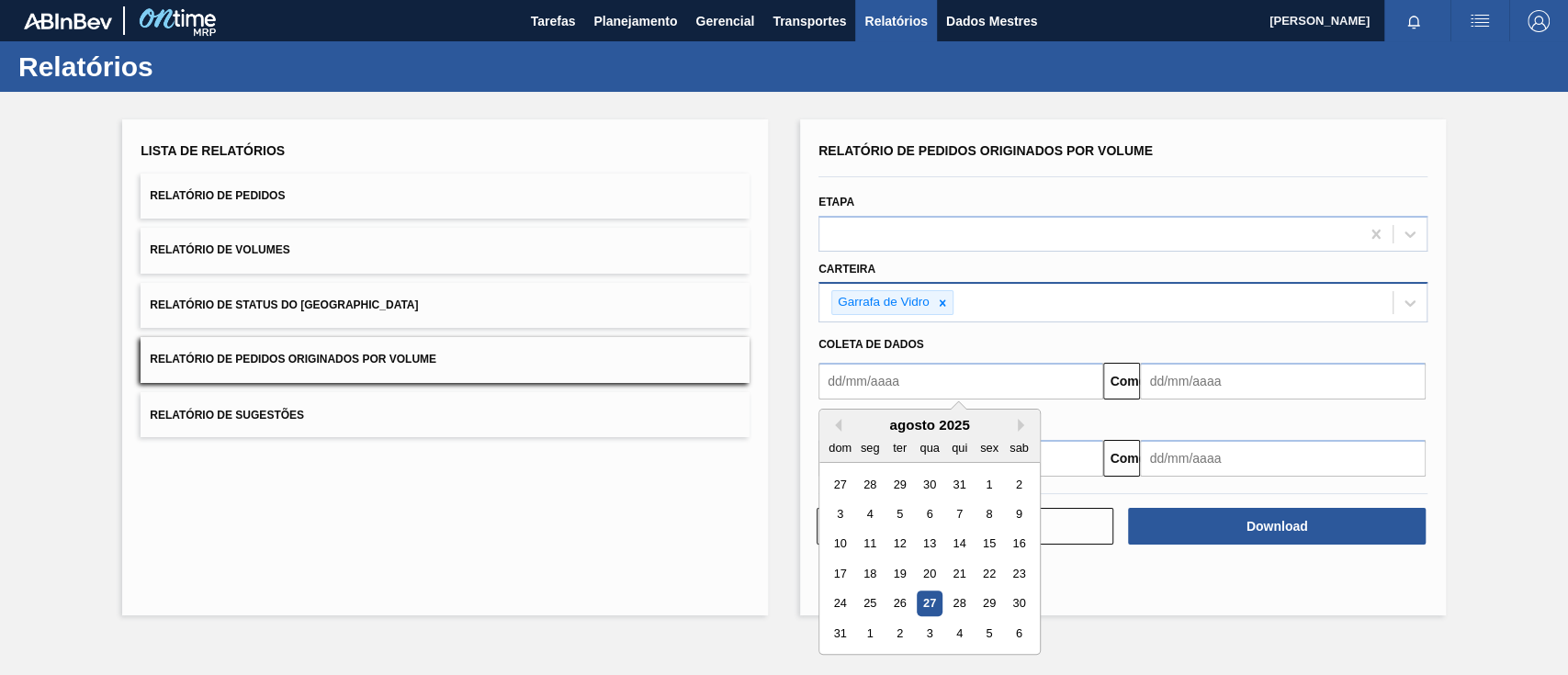
click at [931, 382] on input "text" at bounding box center [961, 381] width 285 height 37
click at [869, 477] on div "1" at bounding box center [870, 484] width 25 height 25
type input "[DATE]"
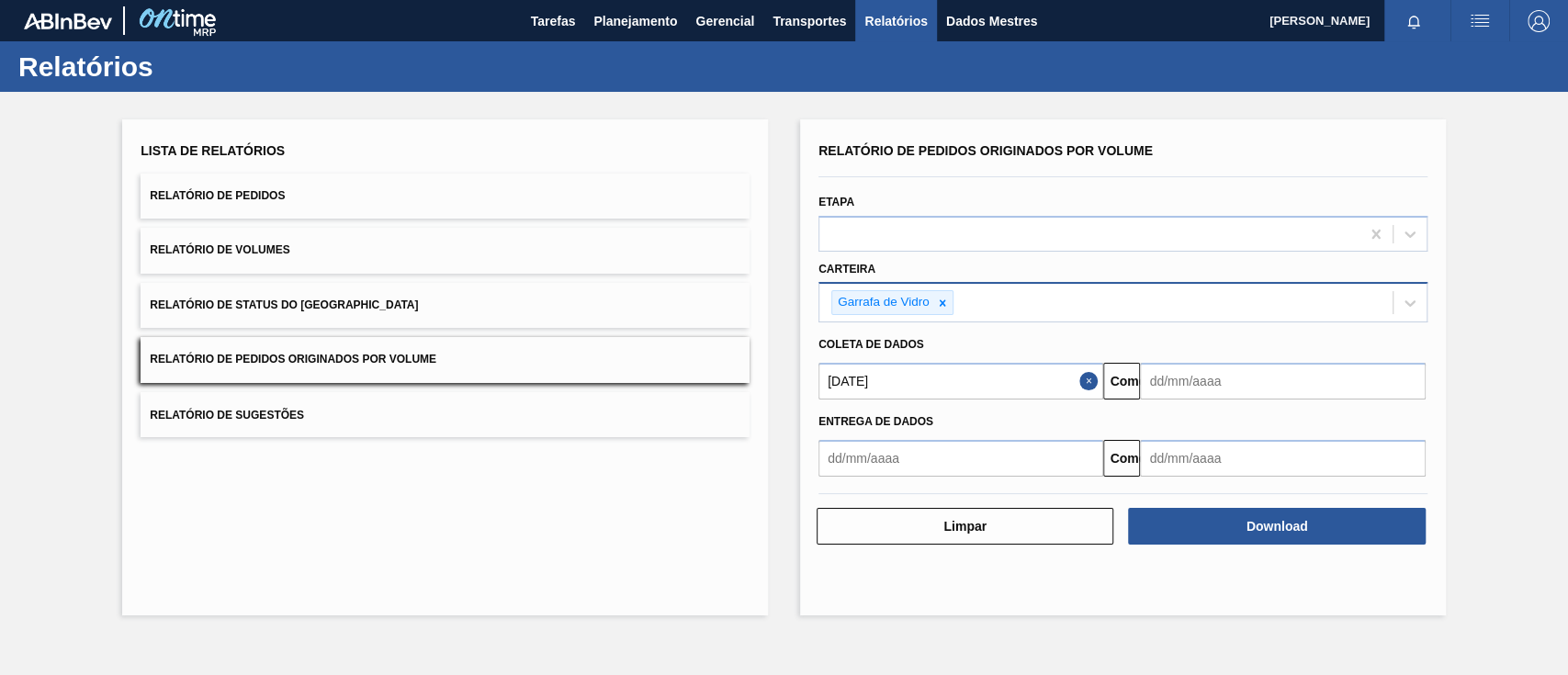
click at [1194, 369] on input "text" at bounding box center [1283, 381] width 285 height 37
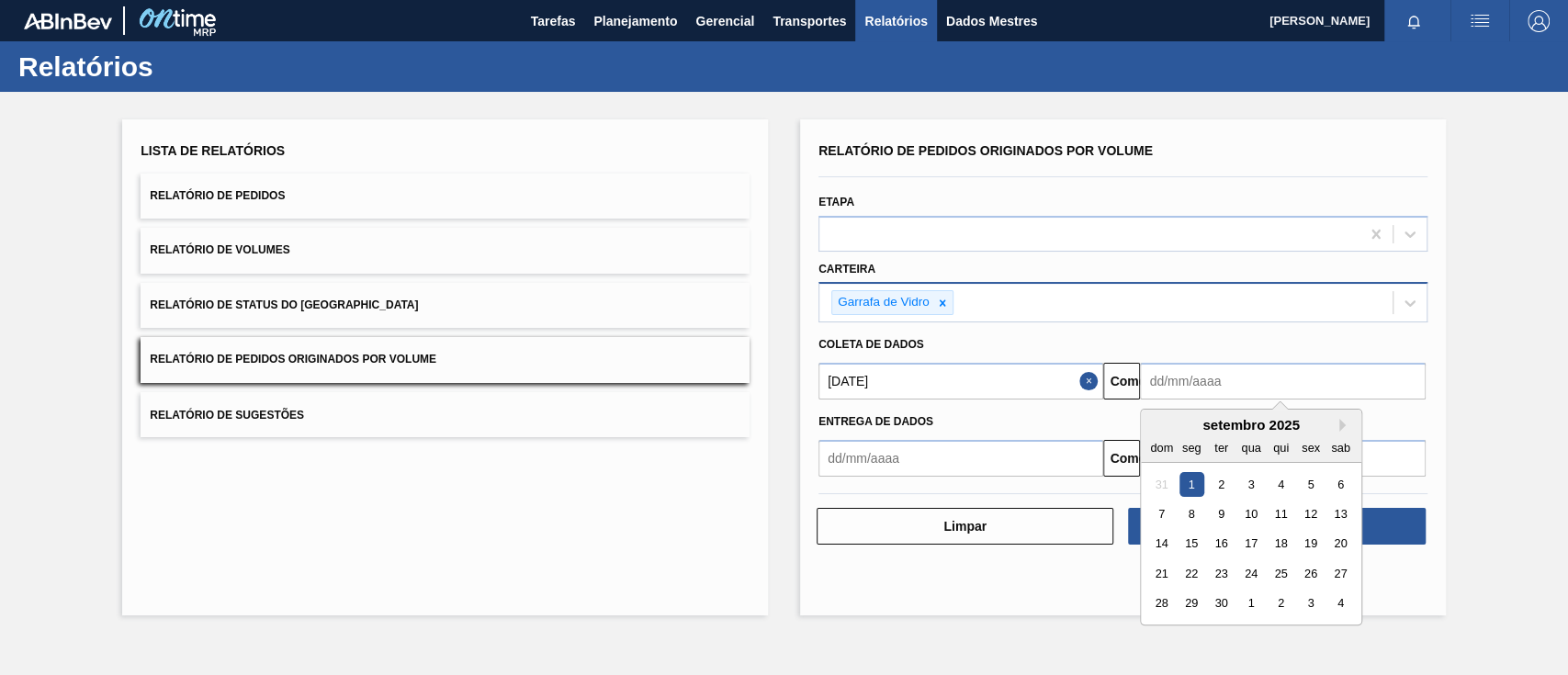
click at [1200, 482] on div "1" at bounding box center [1192, 484] width 25 height 25
type input "[DATE]"
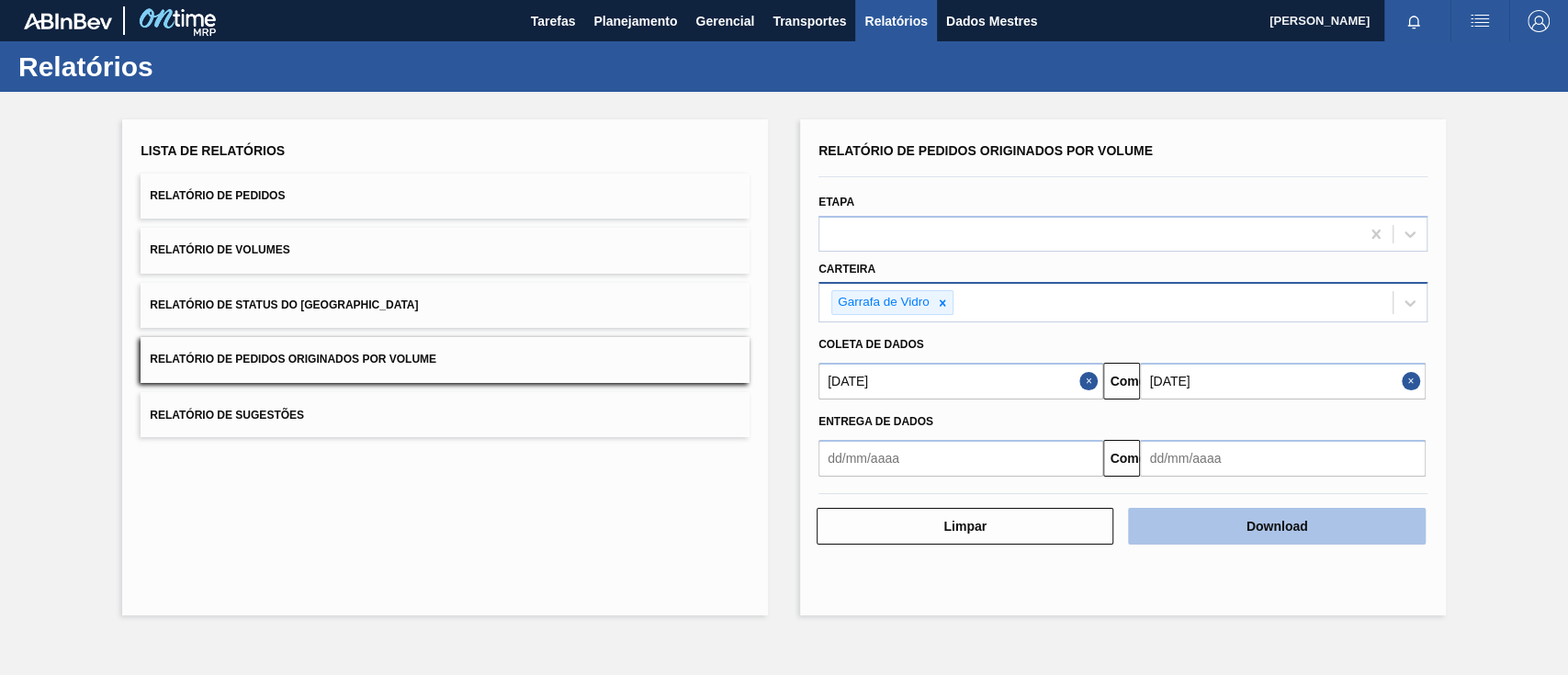
click at [1256, 526] on font "Download" at bounding box center [1277, 526] width 61 height 15
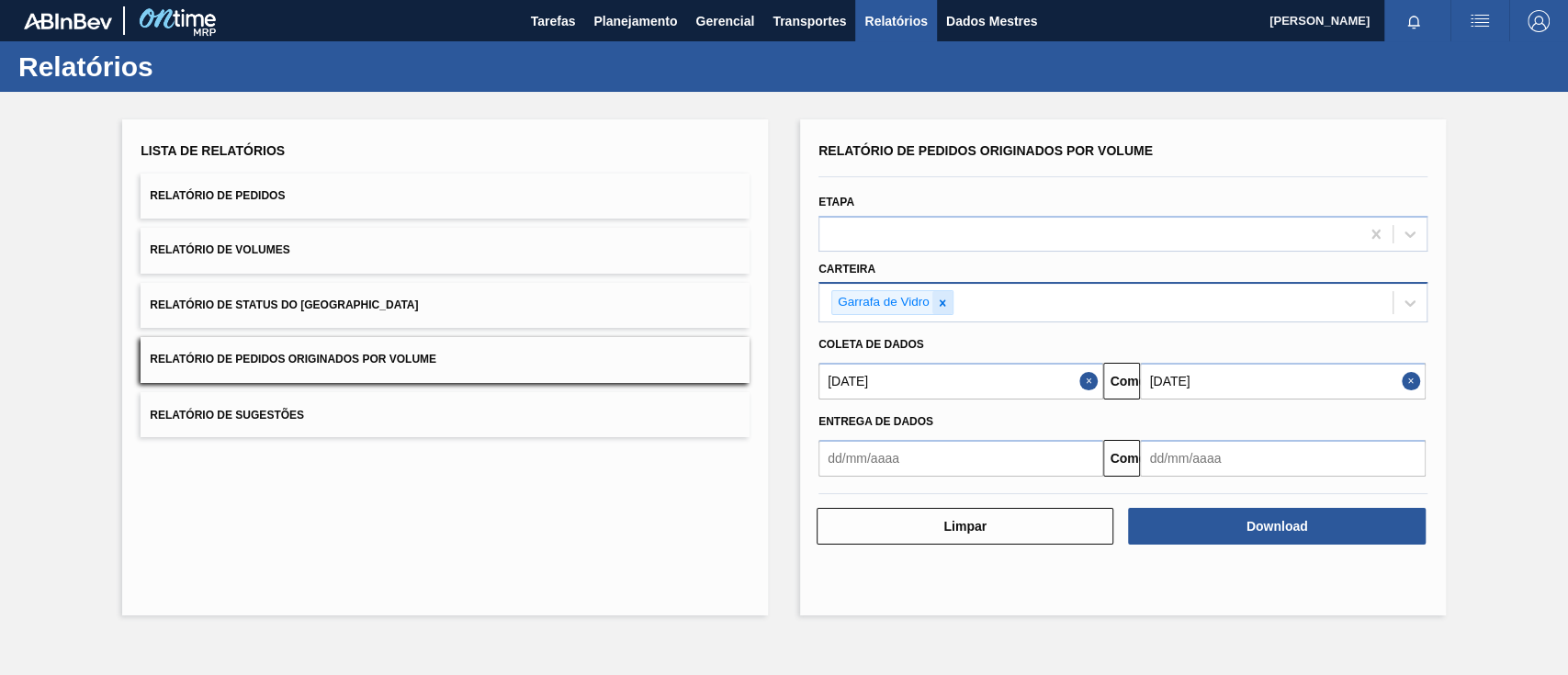
click at [941, 305] on icon at bounding box center [942, 303] width 13 height 13
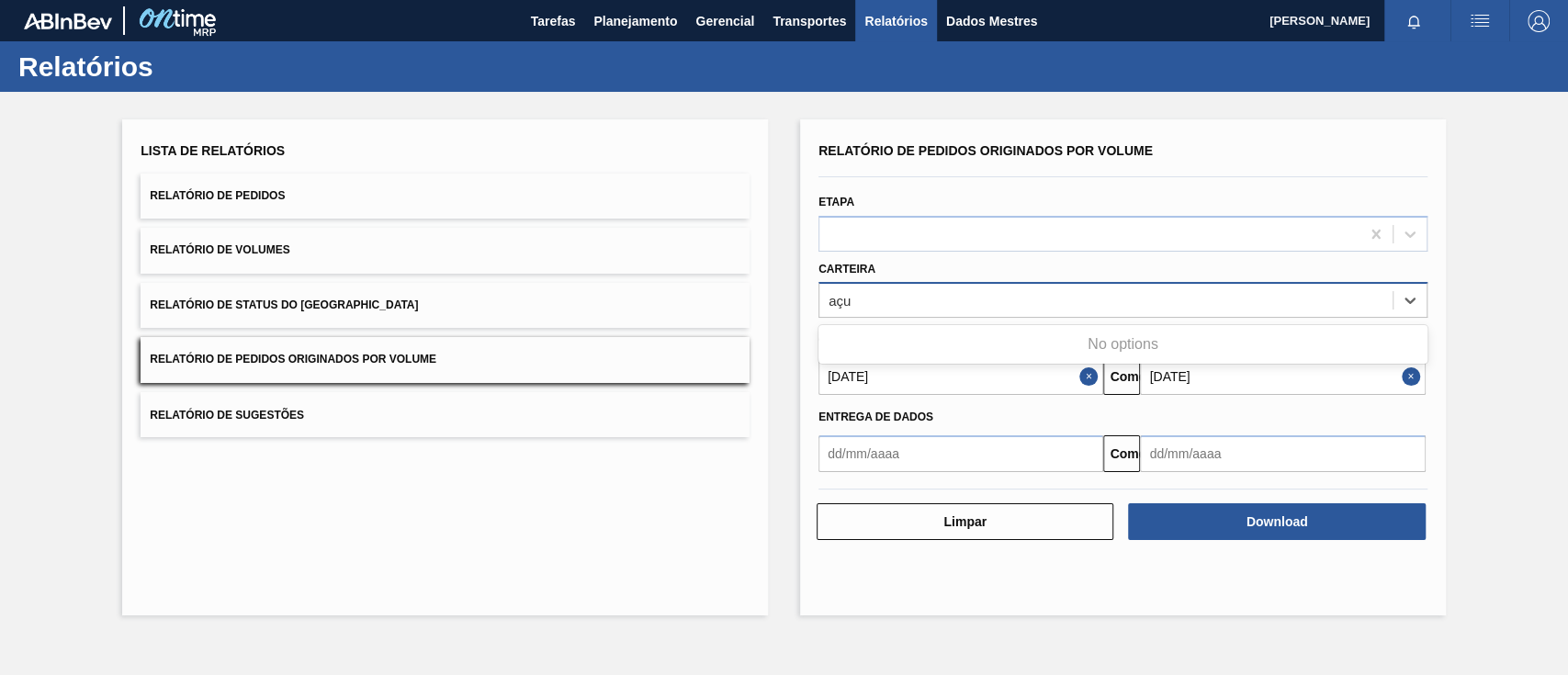
type input "aç"
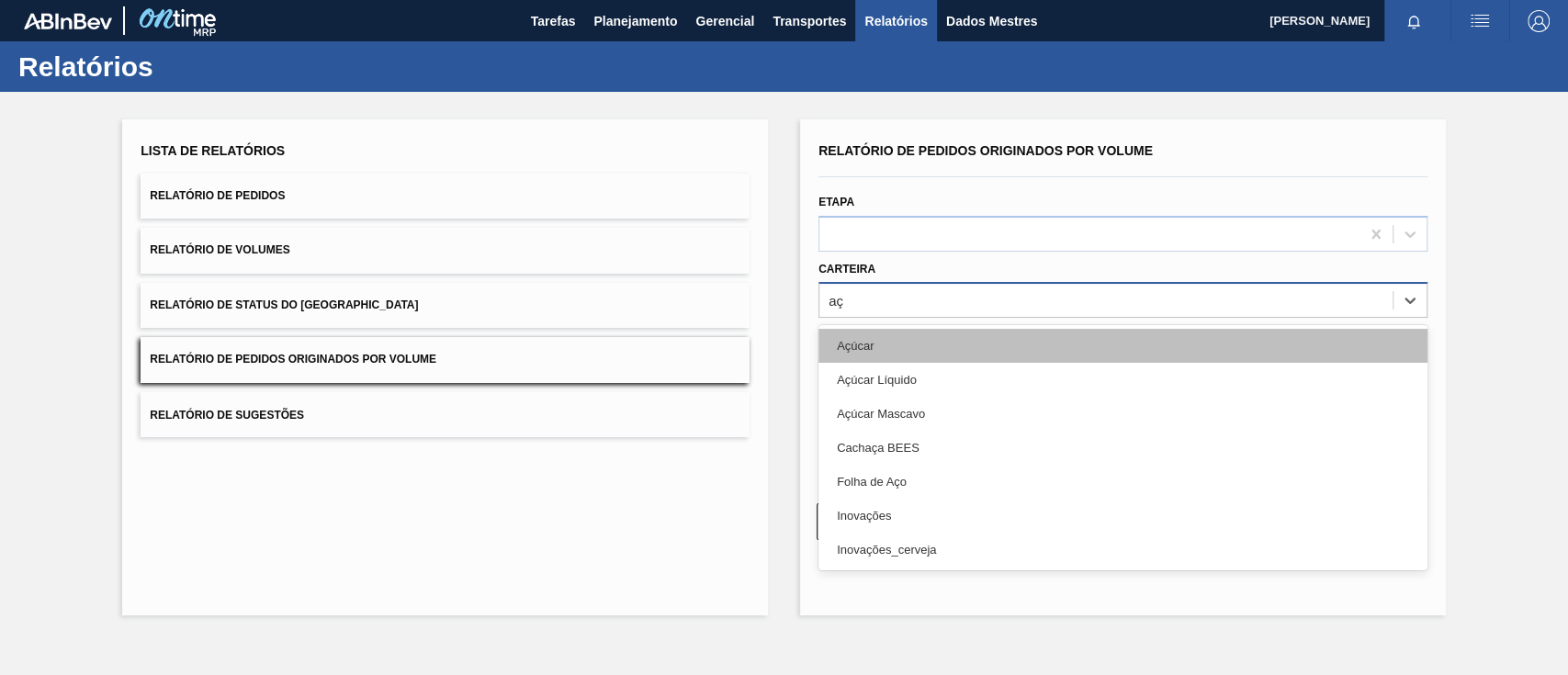
click at [943, 341] on div "Açúcar" at bounding box center [1123, 345] width 609 height 34
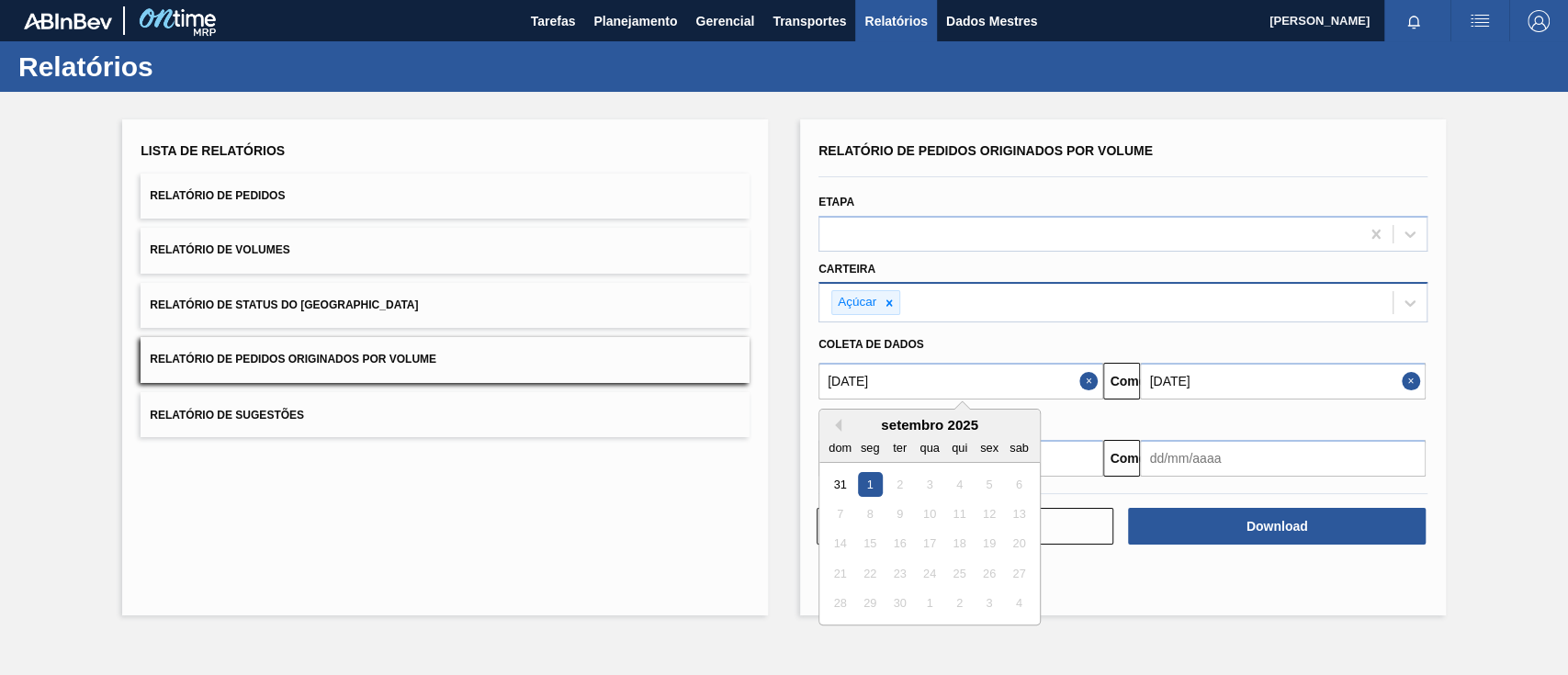
click at [941, 381] on input "[DATE]" at bounding box center [961, 381] width 285 height 37
click at [837, 423] on button "Previous Month" at bounding box center [834, 425] width 13 height 13
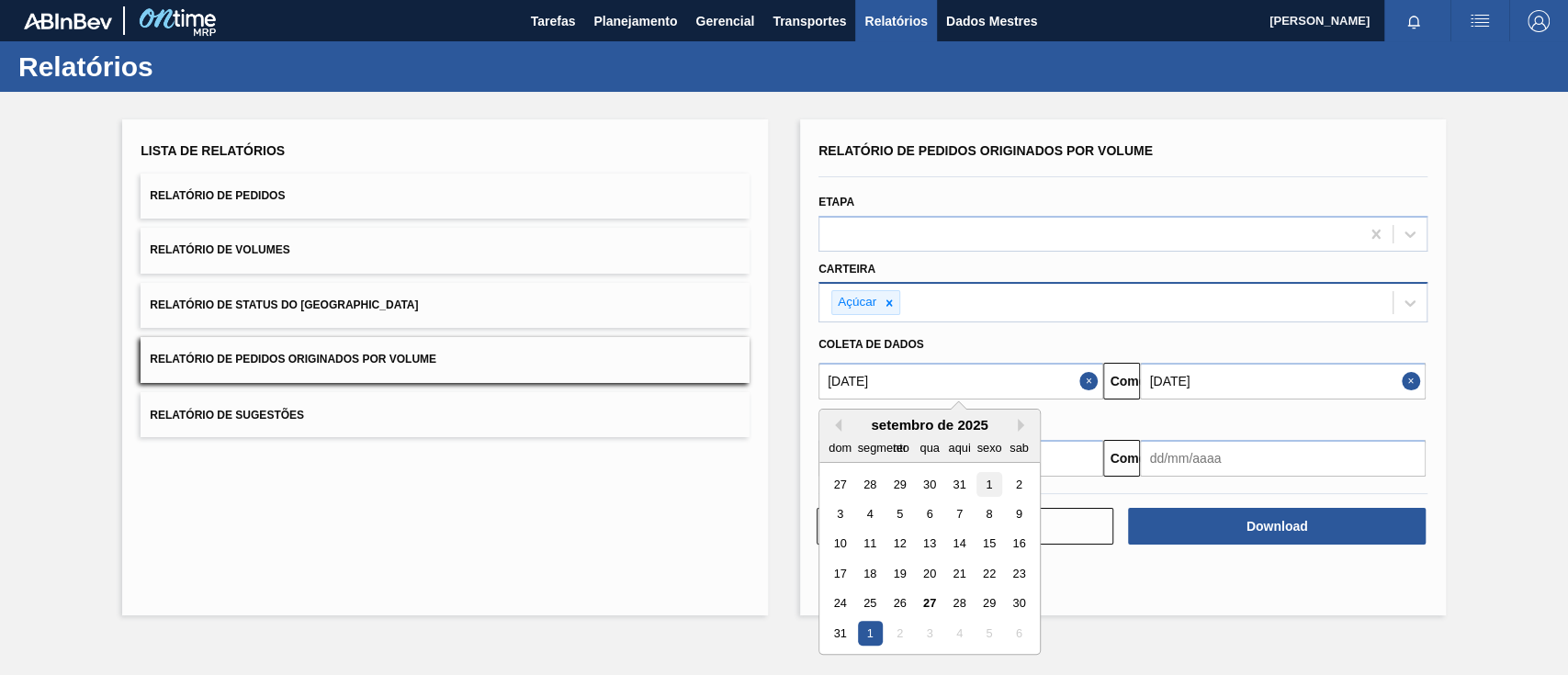
click at [995, 488] on div "1" at bounding box center [989, 484] width 25 height 25
type input "[DATE]"
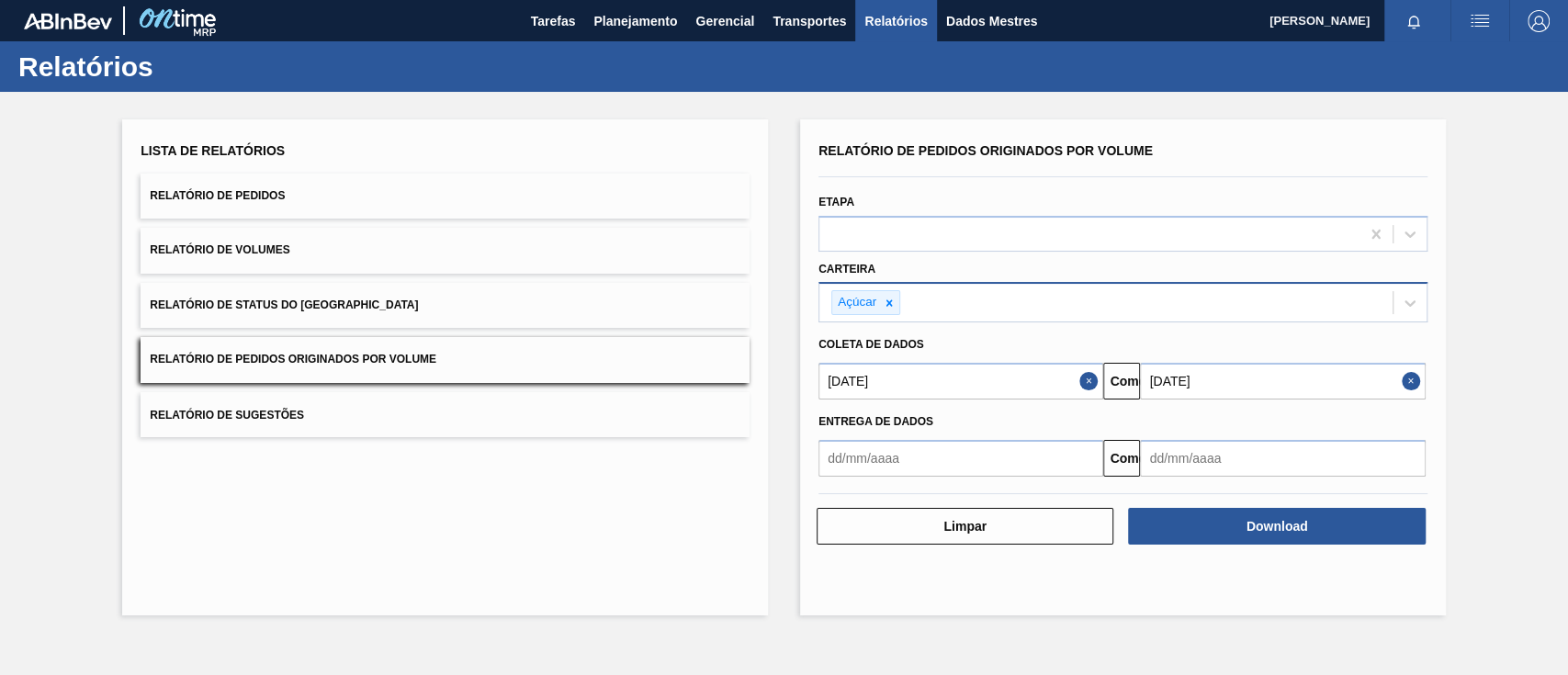
click at [1225, 387] on input "[DATE]" at bounding box center [1283, 381] width 285 height 37
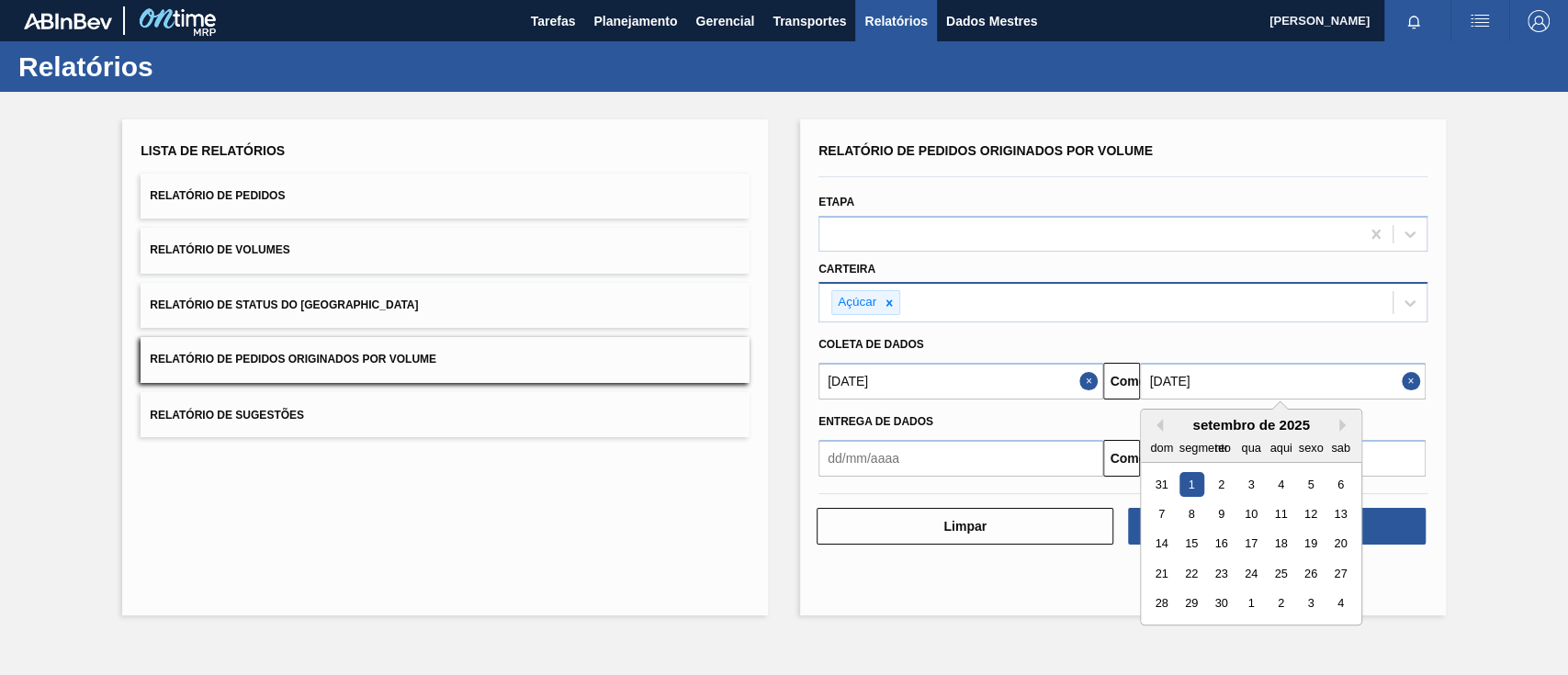
click at [1158, 433] on div "dom segmento ter qua aqui sexo sab" at bounding box center [1251, 447] width 221 height 30
click at [1158, 424] on button "[PERSON_NAME]" at bounding box center [1156, 425] width 13 height 13
click at [1340, 603] on div "30" at bounding box center [1340, 604] width 25 height 25
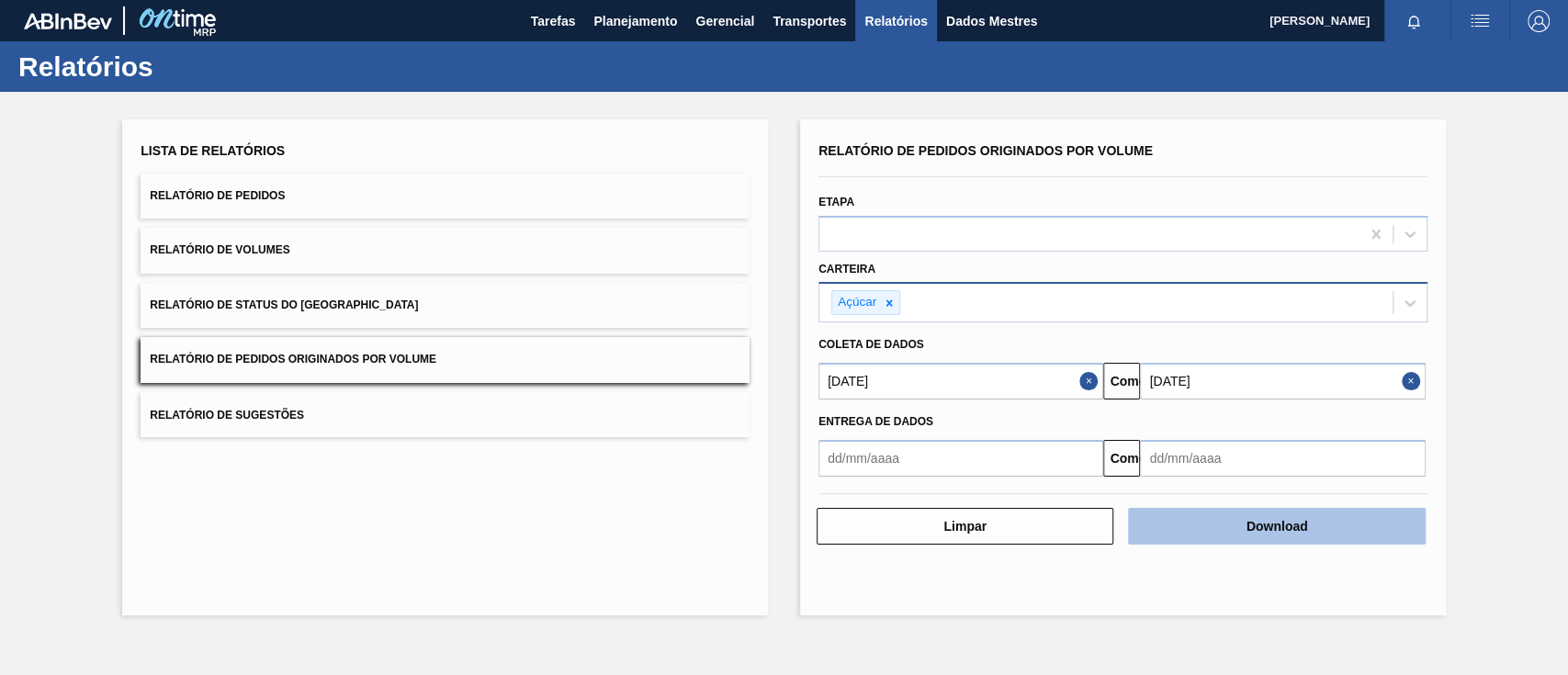
click at [1296, 525] on font "Download" at bounding box center [1277, 526] width 61 height 15
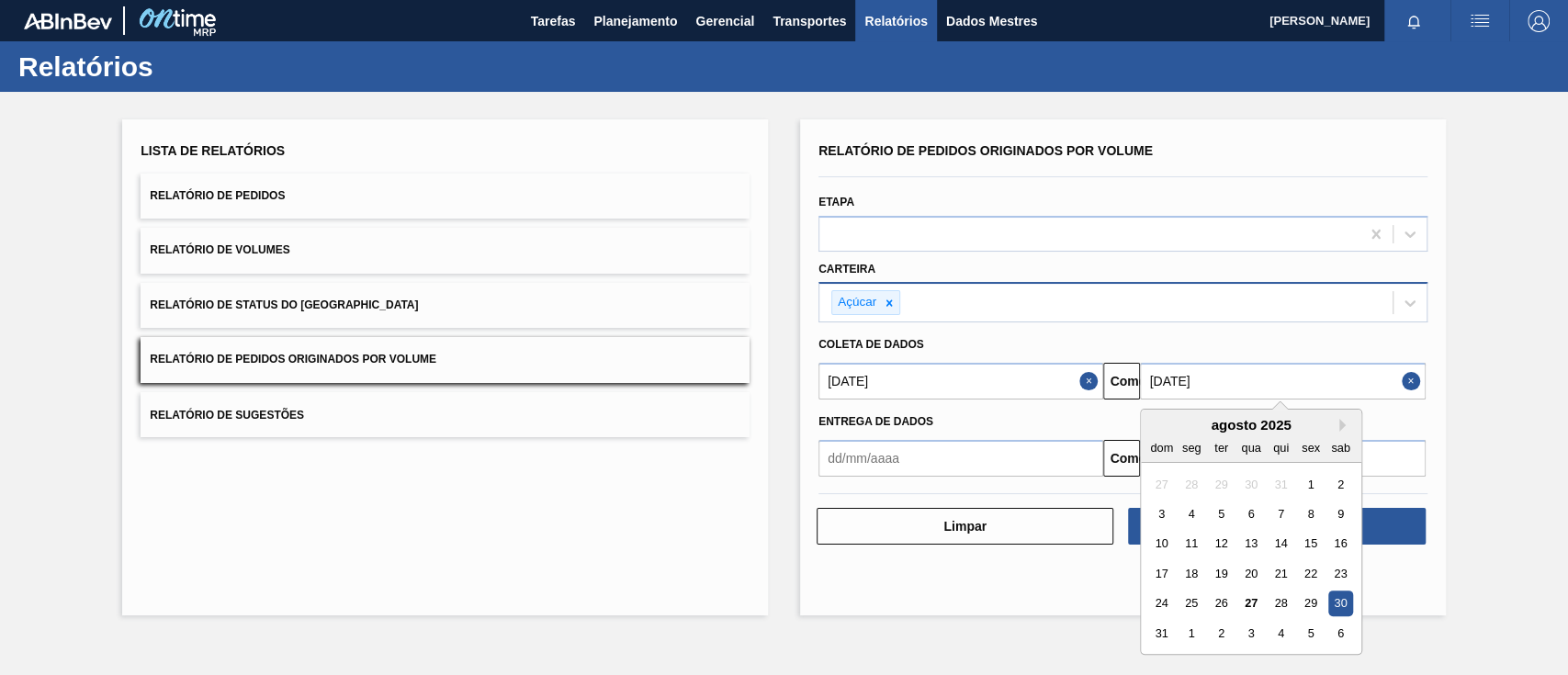
click at [1198, 387] on input "[DATE]" at bounding box center [1283, 381] width 285 height 37
click at [1349, 423] on button "Next Month" at bounding box center [1345, 425] width 13 height 13
click at [1340, 481] on div "6" at bounding box center [1340, 484] width 25 height 25
type input "[DATE]"
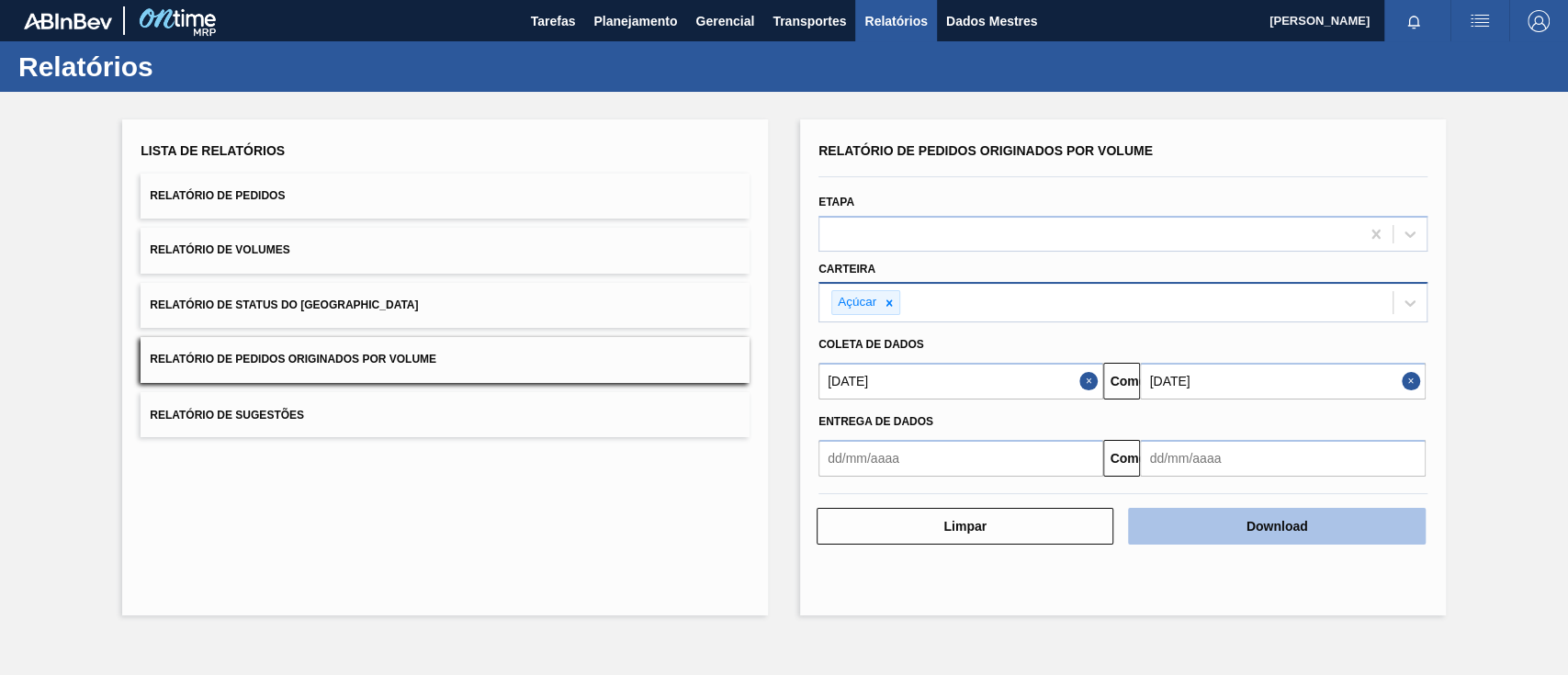
click at [1307, 528] on font "Download" at bounding box center [1277, 526] width 61 height 15
